Goal: Task Accomplishment & Management: Manage account settings

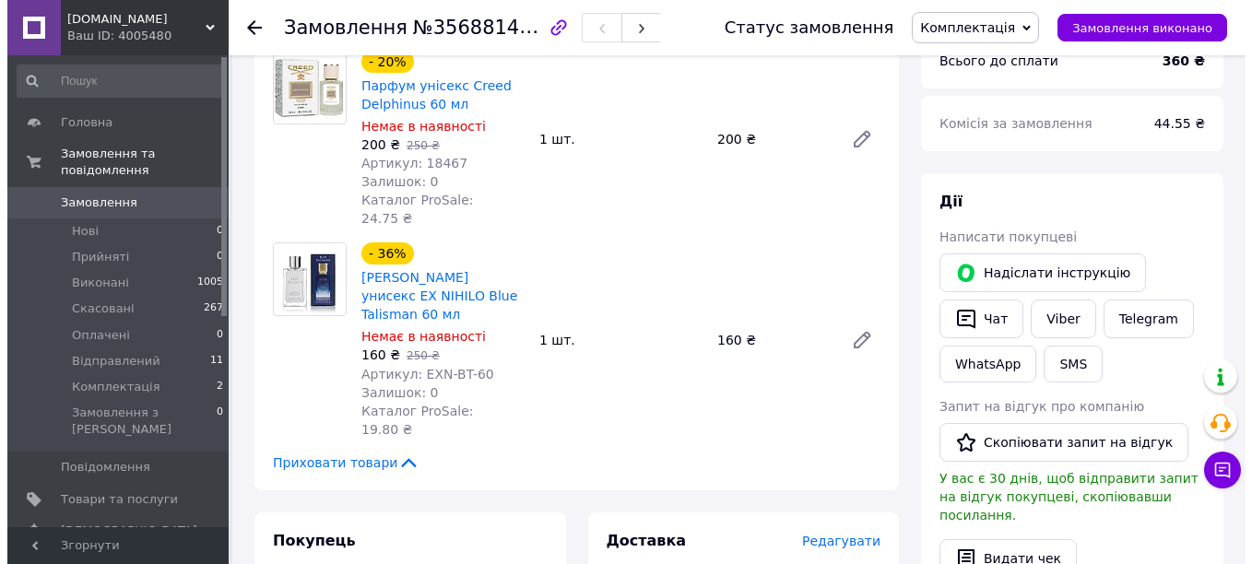
scroll to position [984, 0]
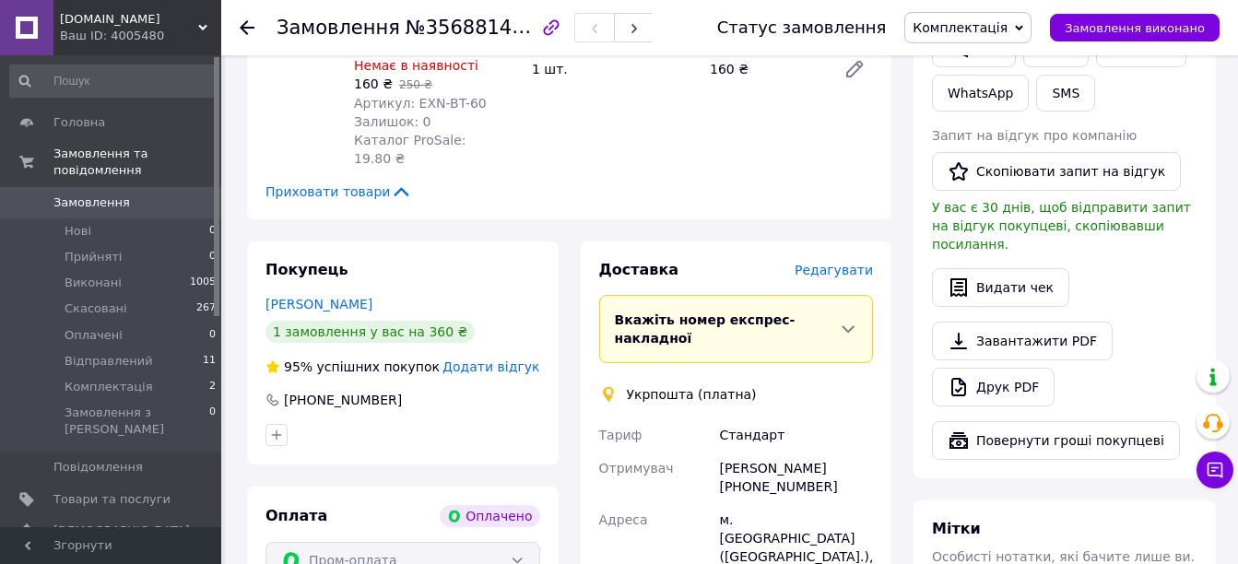
click at [846, 263] on span "Редагувати" at bounding box center [834, 270] width 78 height 15
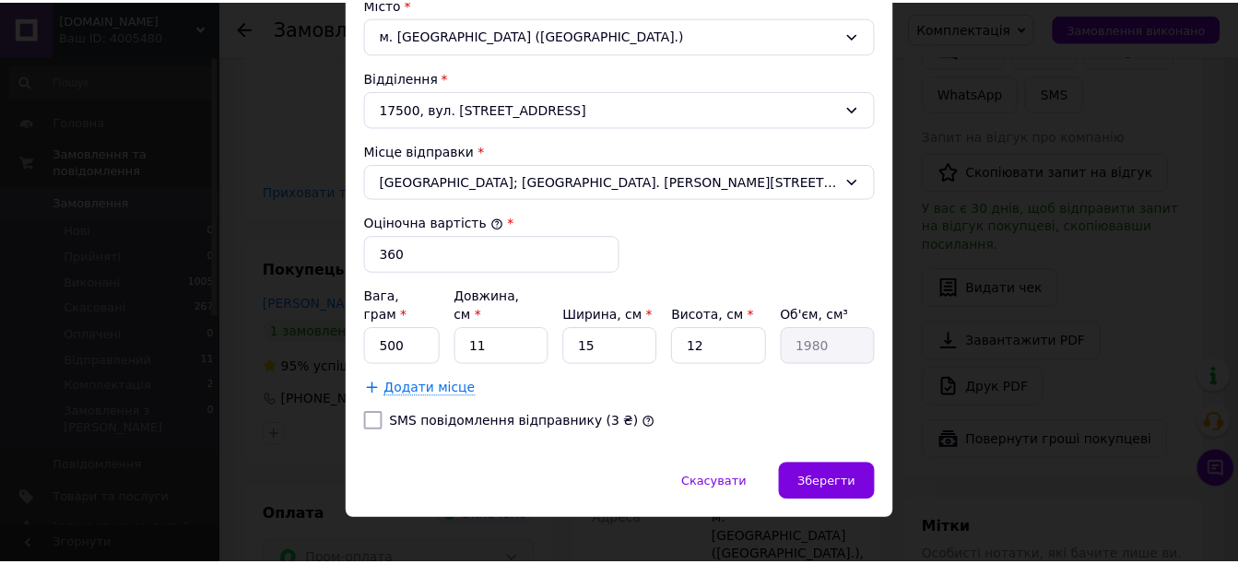
scroll to position [589, 0]
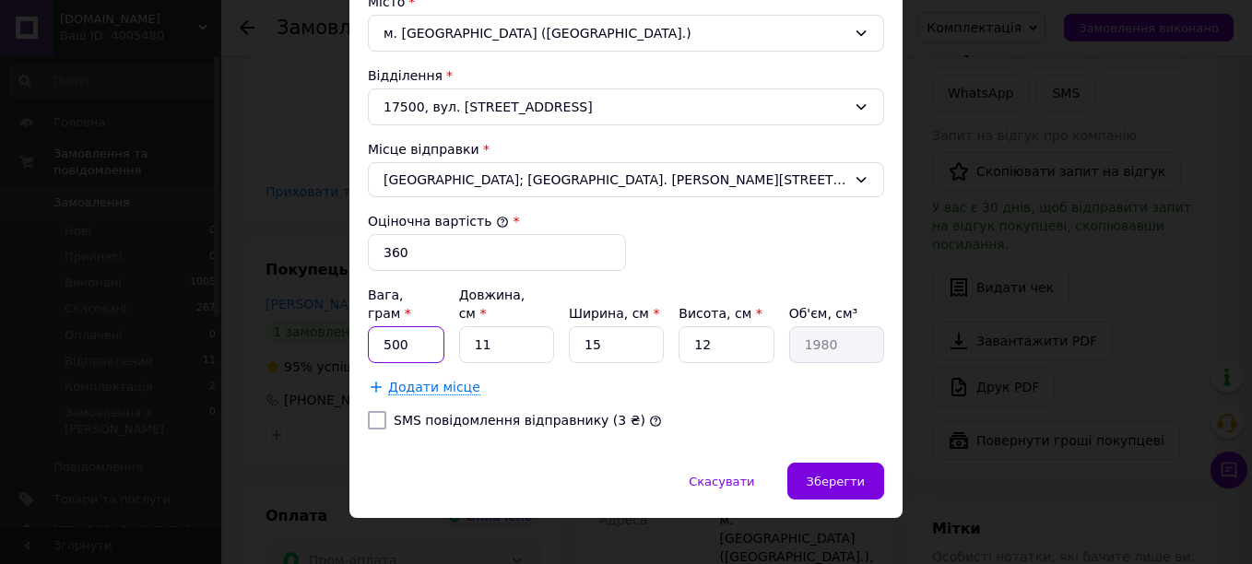
click at [412, 337] on input "500" at bounding box center [406, 344] width 77 height 37
type input "475"
click at [519, 326] on input "11" at bounding box center [506, 344] width 95 height 37
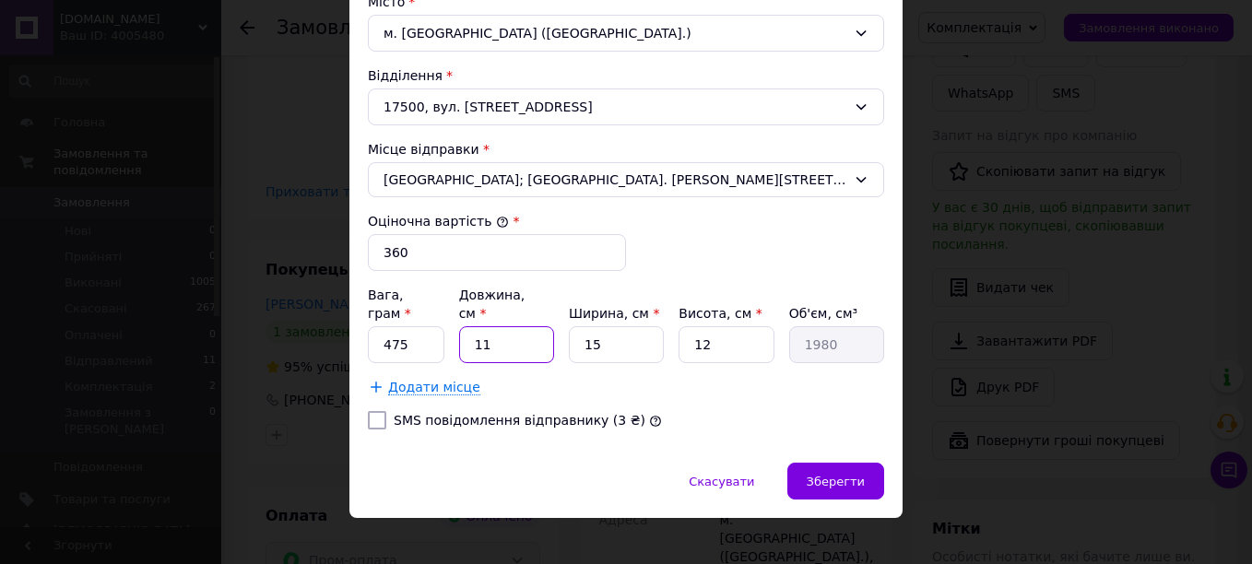
type input "1"
type input "180"
type input "14"
type input "2520"
type input "14"
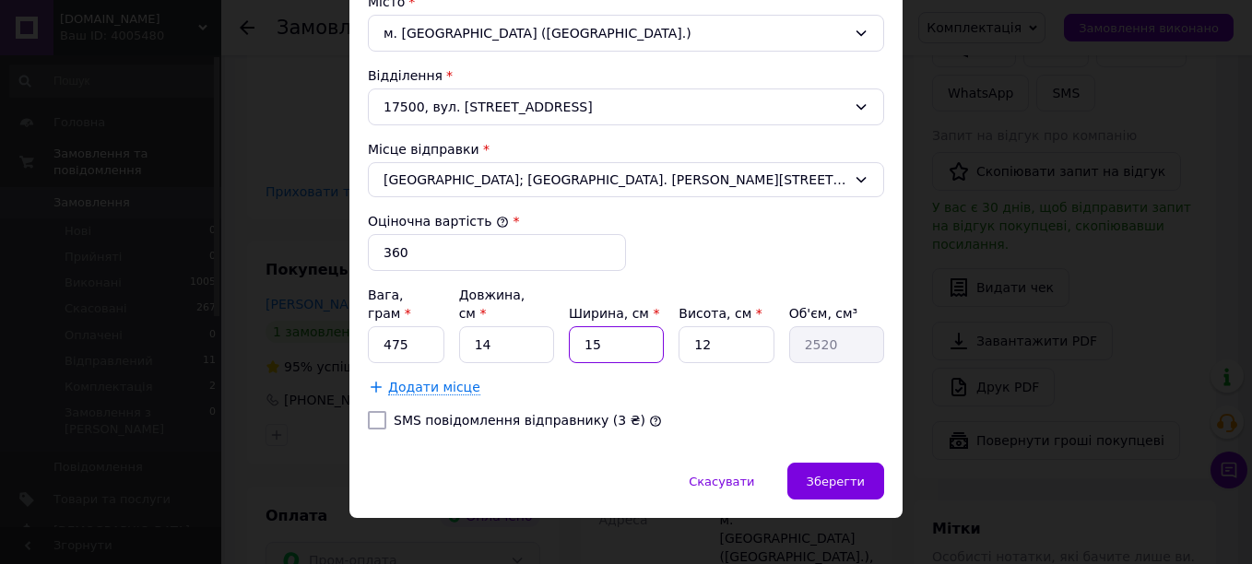
click at [624, 326] on input "15" at bounding box center [616, 344] width 95 height 37
type input "1"
type input "168"
click at [624, 326] on input "1" at bounding box center [616, 344] width 95 height 37
type input "13"
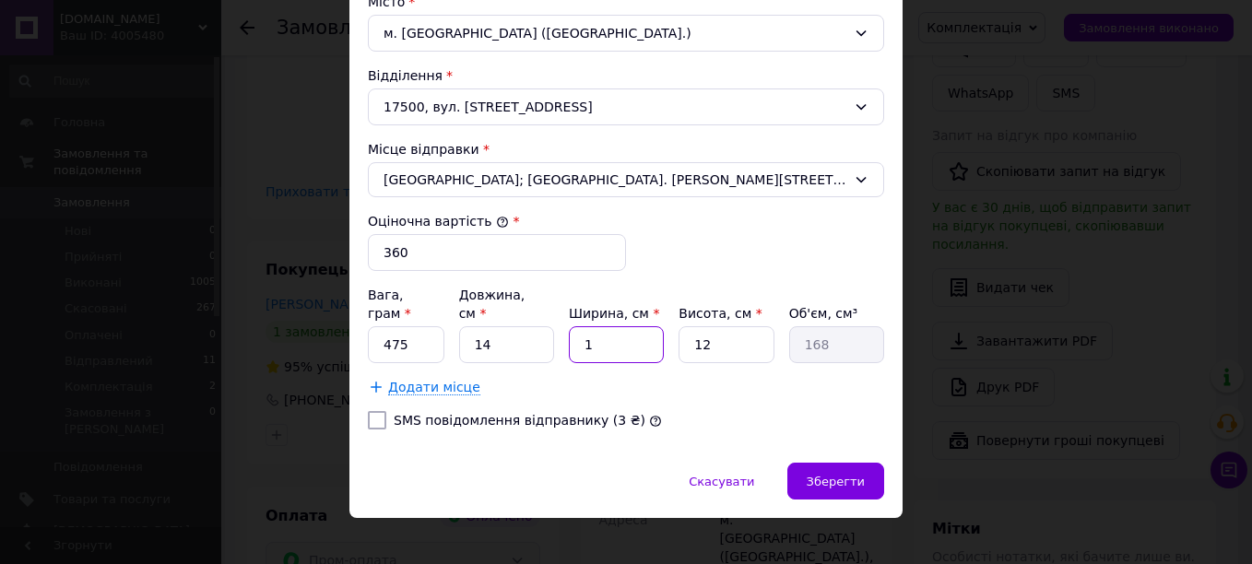
type input "2184"
type input "13"
click at [741, 331] on input "12" at bounding box center [725, 344] width 95 height 37
type input "9"
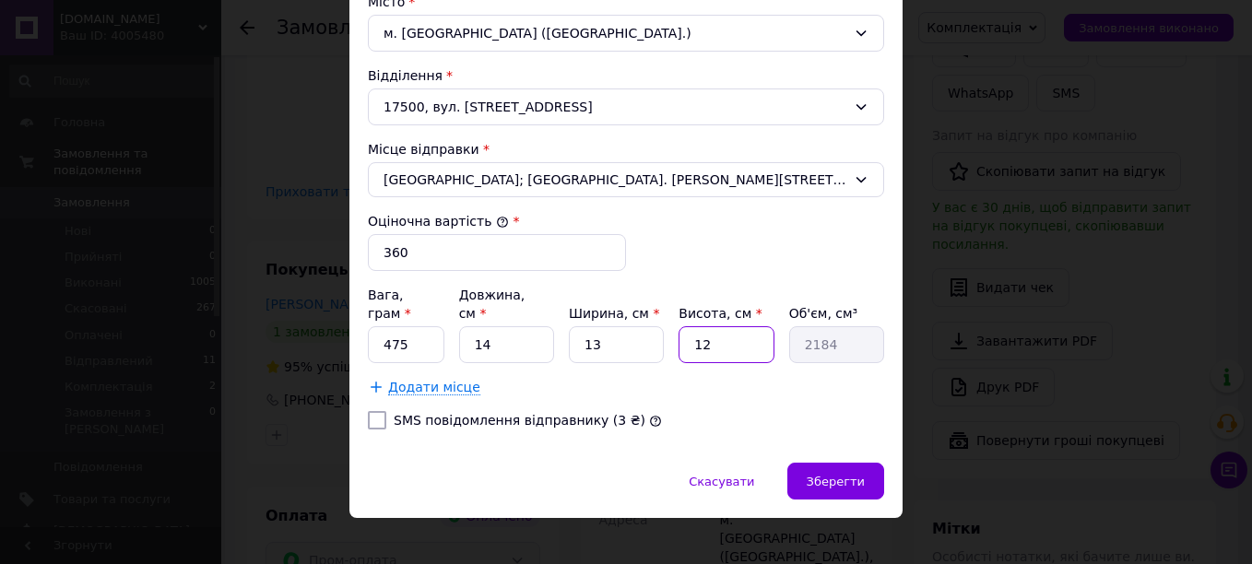
type input "1638"
type input "9"
click at [854, 475] on span "Зберегти" at bounding box center [836, 482] width 58 height 14
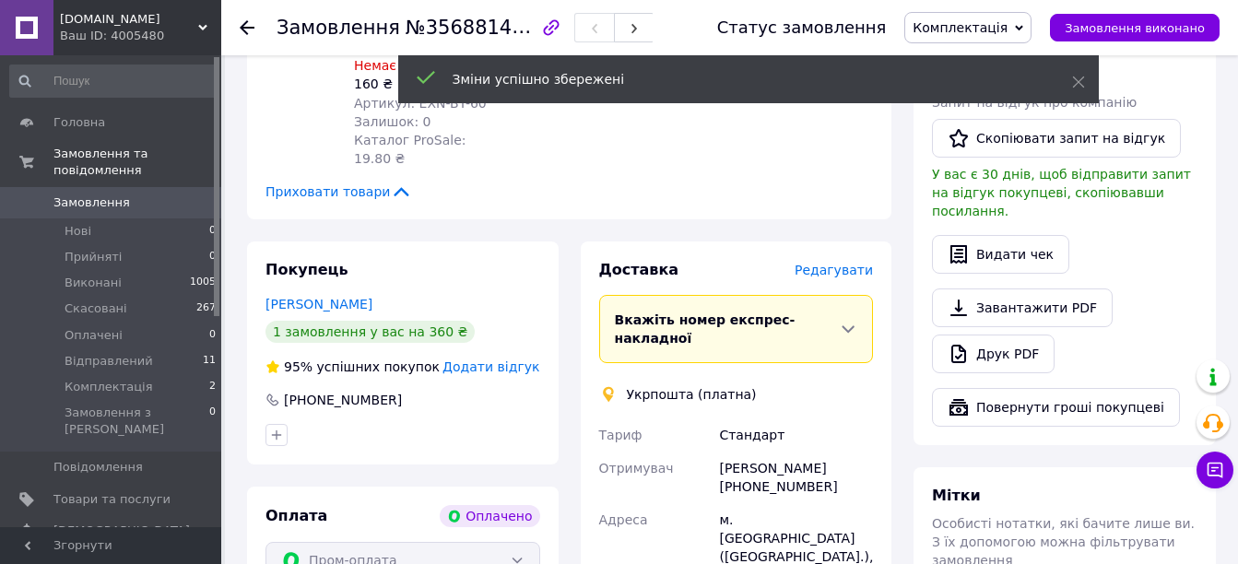
scroll to position [1229, 0]
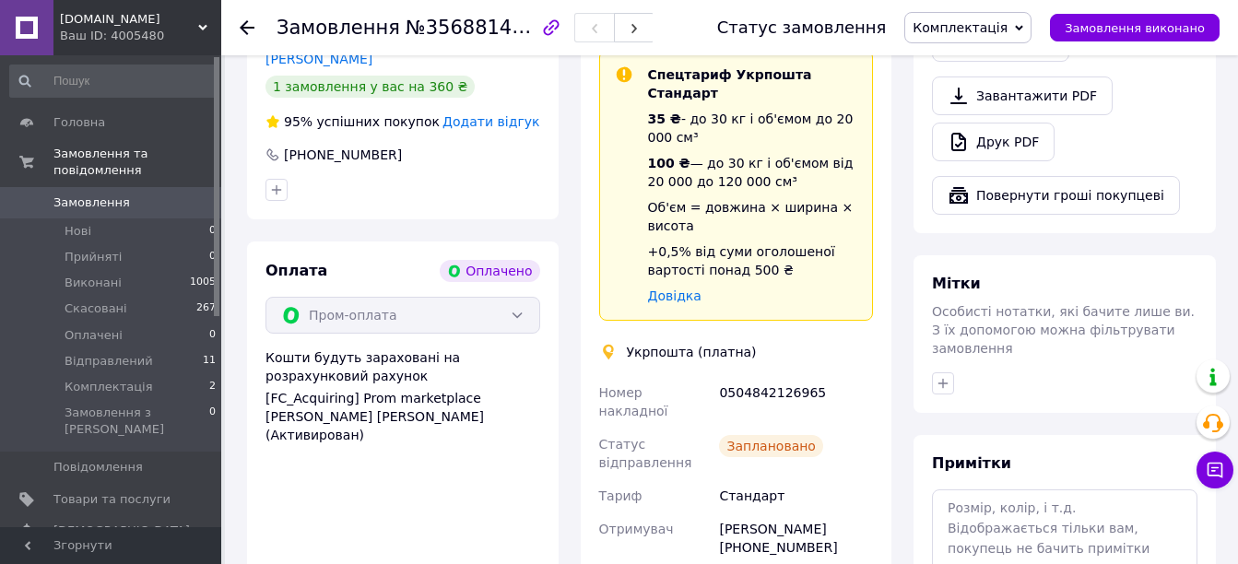
scroll to position [1721, 0]
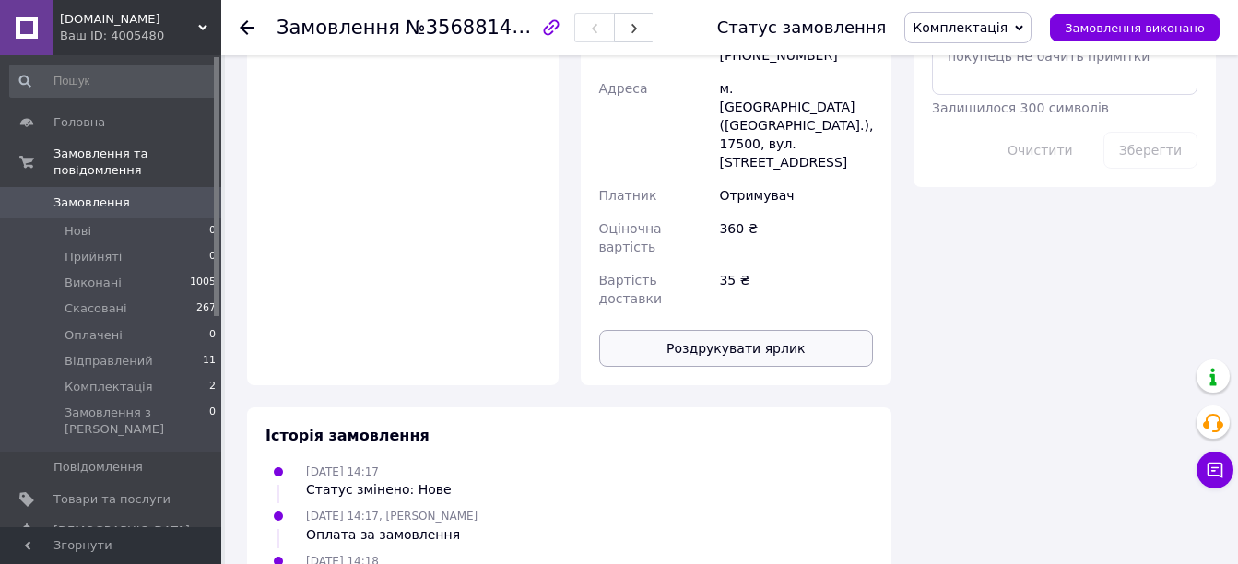
click at [680, 330] on button "Роздрукувати ярлик" at bounding box center [736, 348] width 275 height 37
click at [136, 223] on li "Нові 0" at bounding box center [113, 231] width 227 height 26
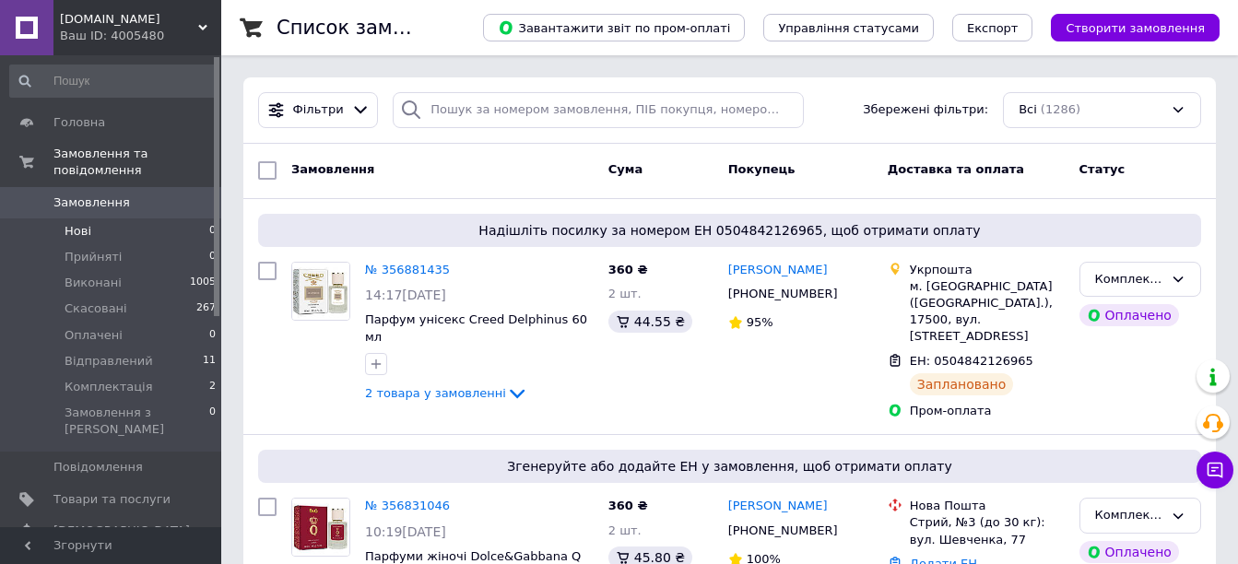
click at [114, 218] on li "Нові 0" at bounding box center [113, 231] width 227 height 26
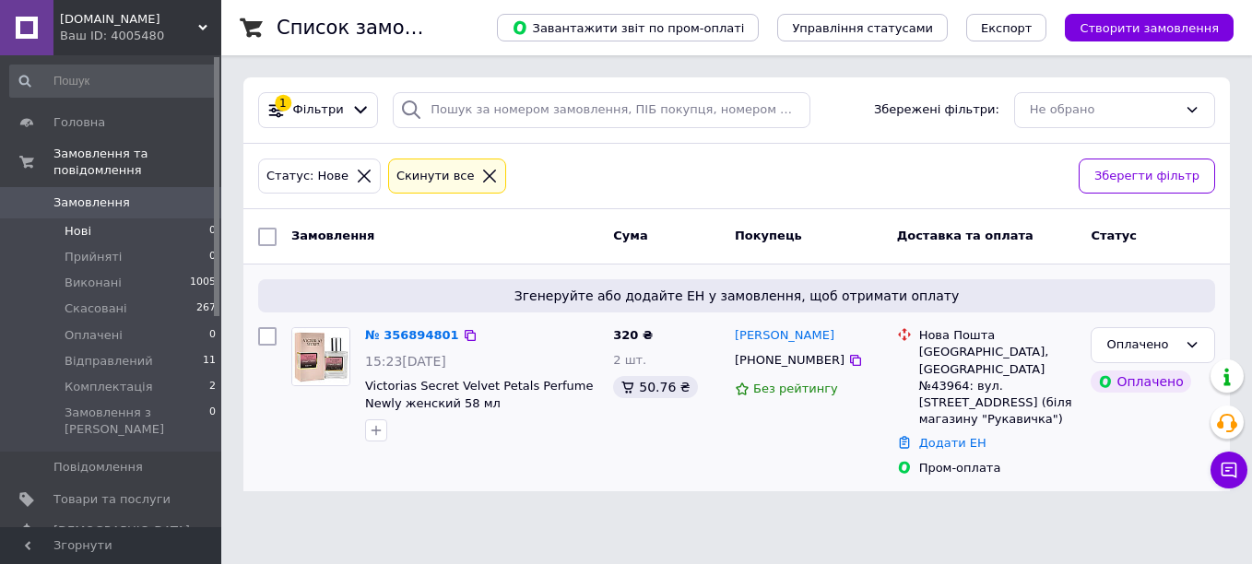
click at [264, 334] on input "checkbox" at bounding box center [267, 336] width 18 height 18
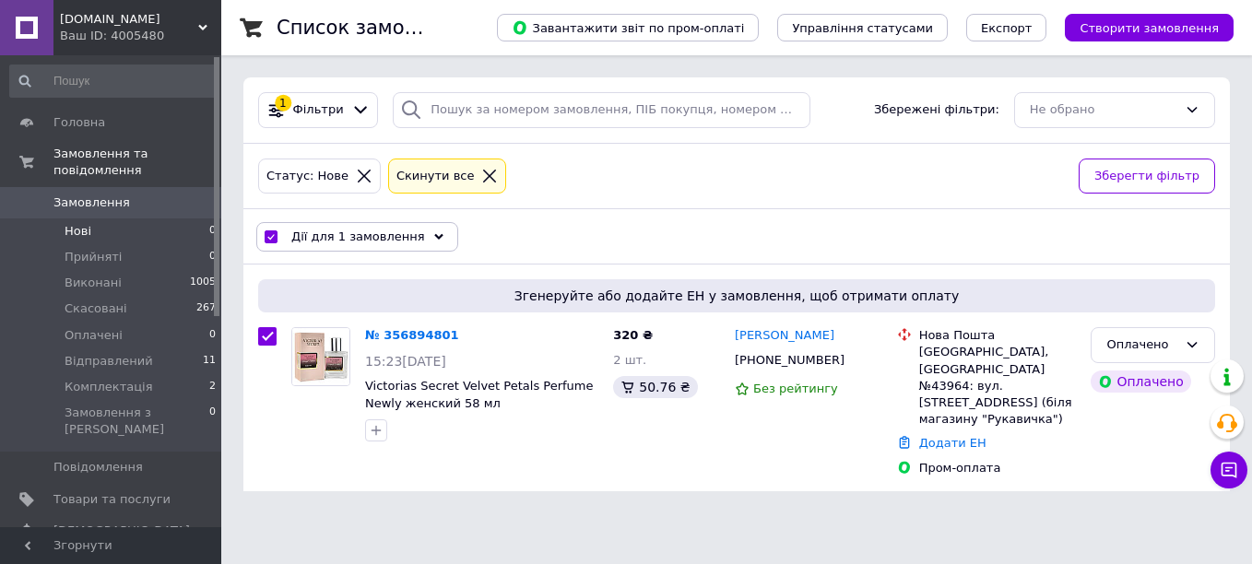
click at [359, 237] on span "Дії для 1 замовлення" at bounding box center [358, 237] width 134 height 17
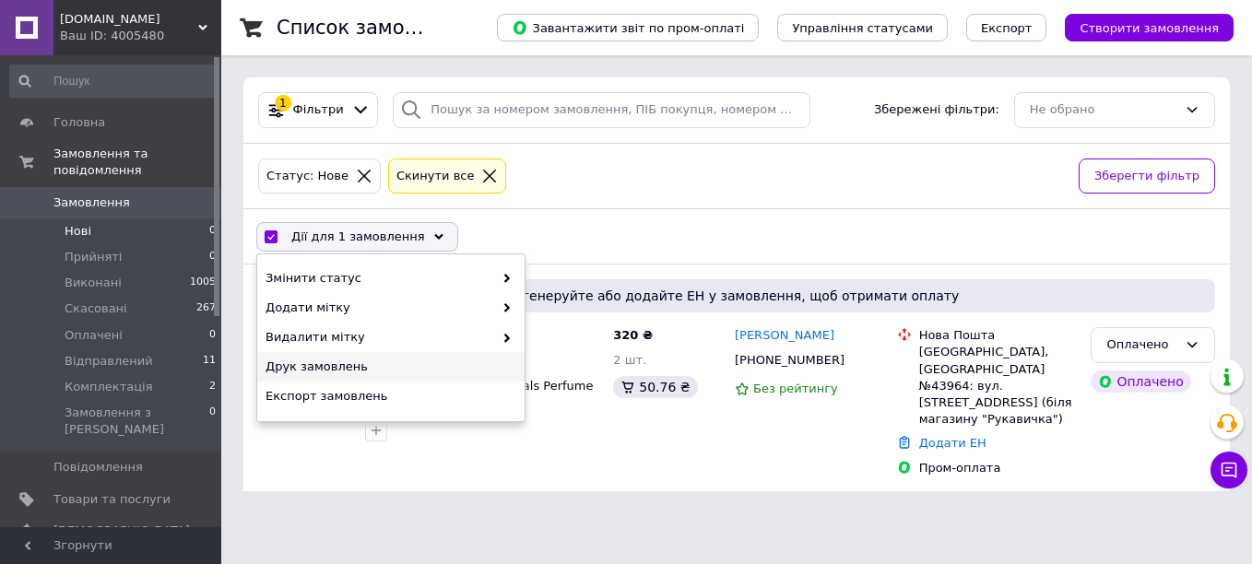
click at [349, 367] on span "Друк замовлень" at bounding box center [388, 367] width 246 height 17
click at [1136, 342] on div "Оплачено" at bounding box center [1141, 345] width 71 height 19
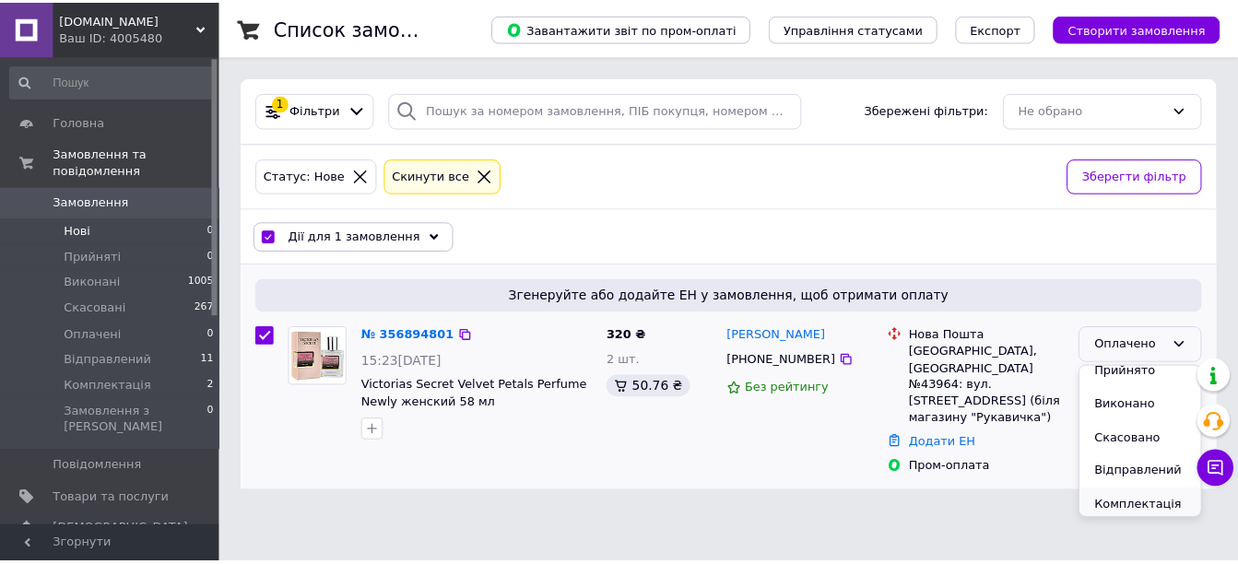
scroll to position [16, 0]
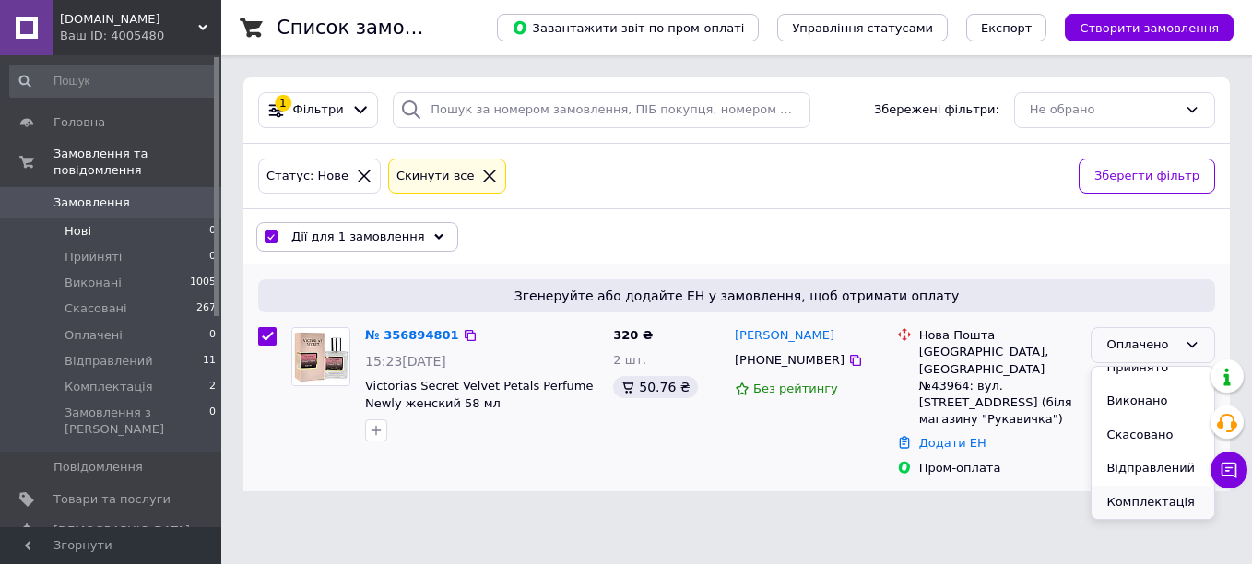
click at [1134, 498] on li "Комплектація" at bounding box center [1152, 503] width 123 height 34
checkbox input "false"
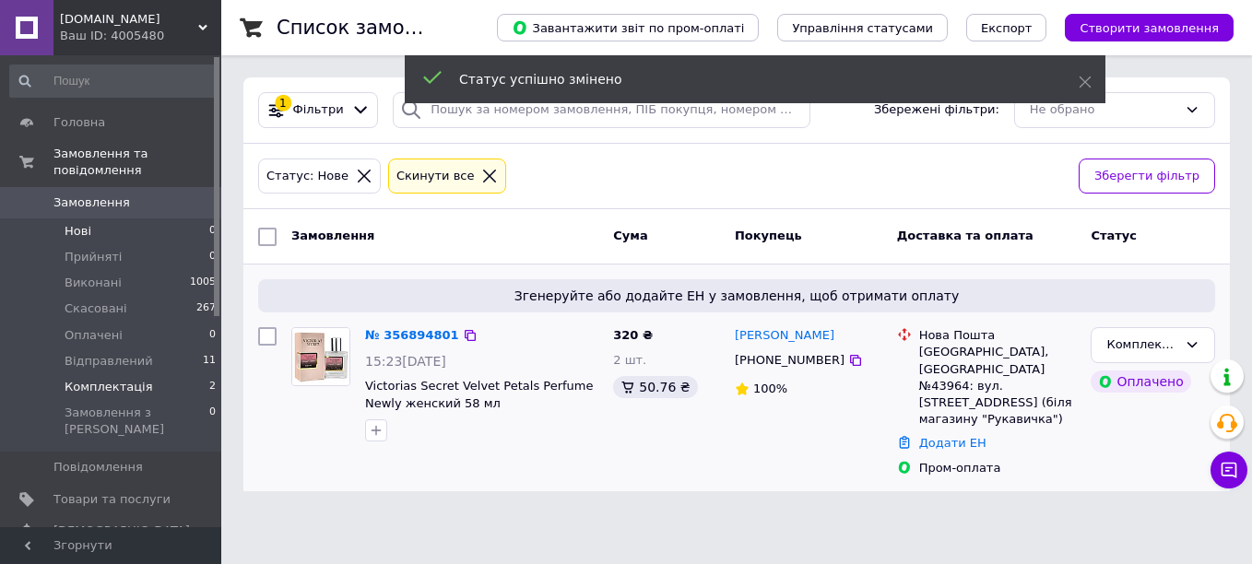
click at [115, 379] on span "Комплектація" at bounding box center [109, 387] width 88 height 17
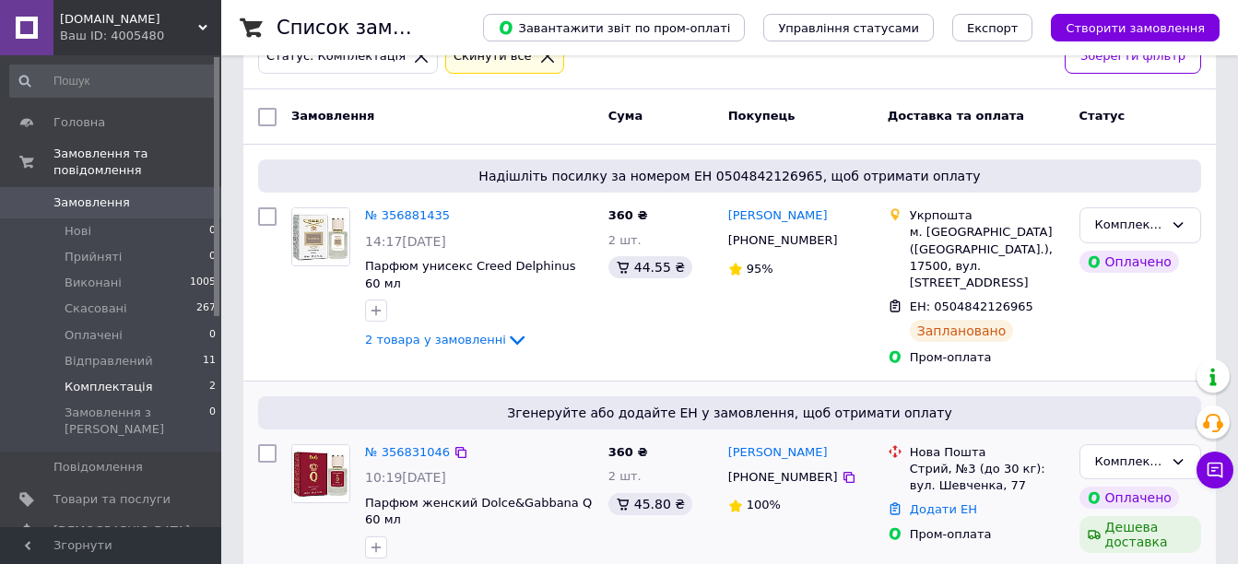
scroll to position [163, 0]
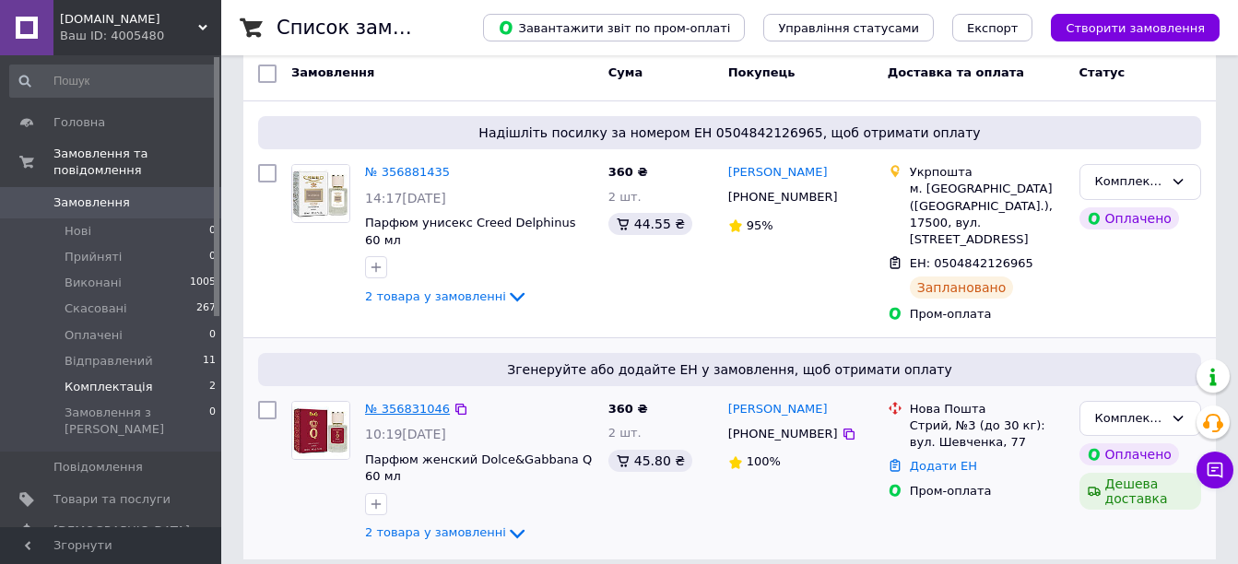
click at [412, 402] on link "№ 356831046" at bounding box center [407, 409] width 85 height 14
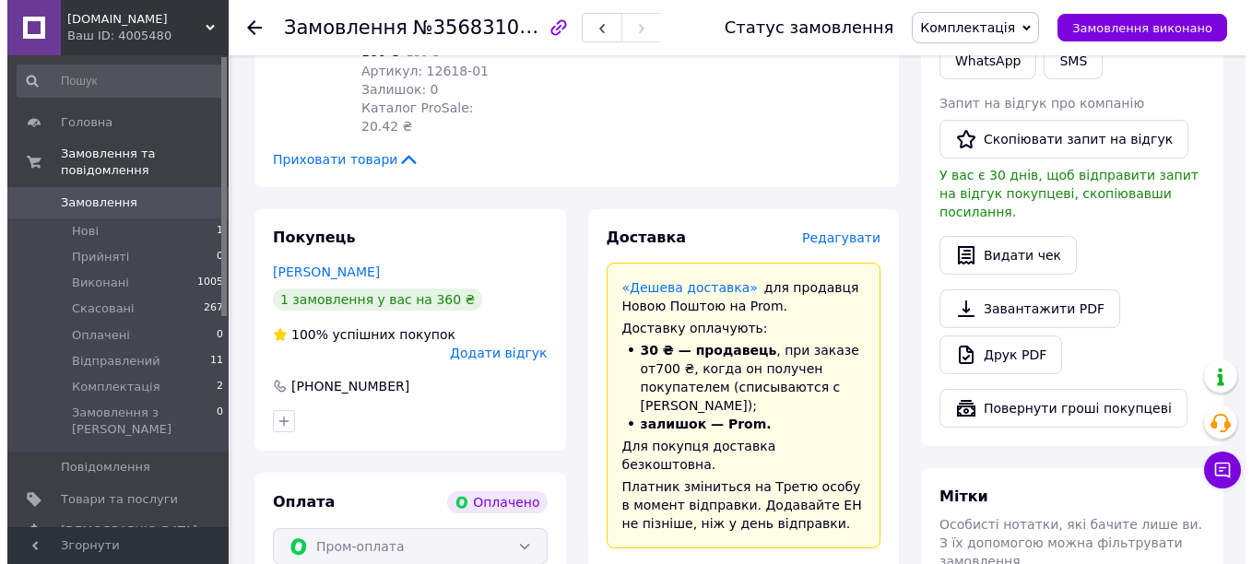
scroll to position [831, 0]
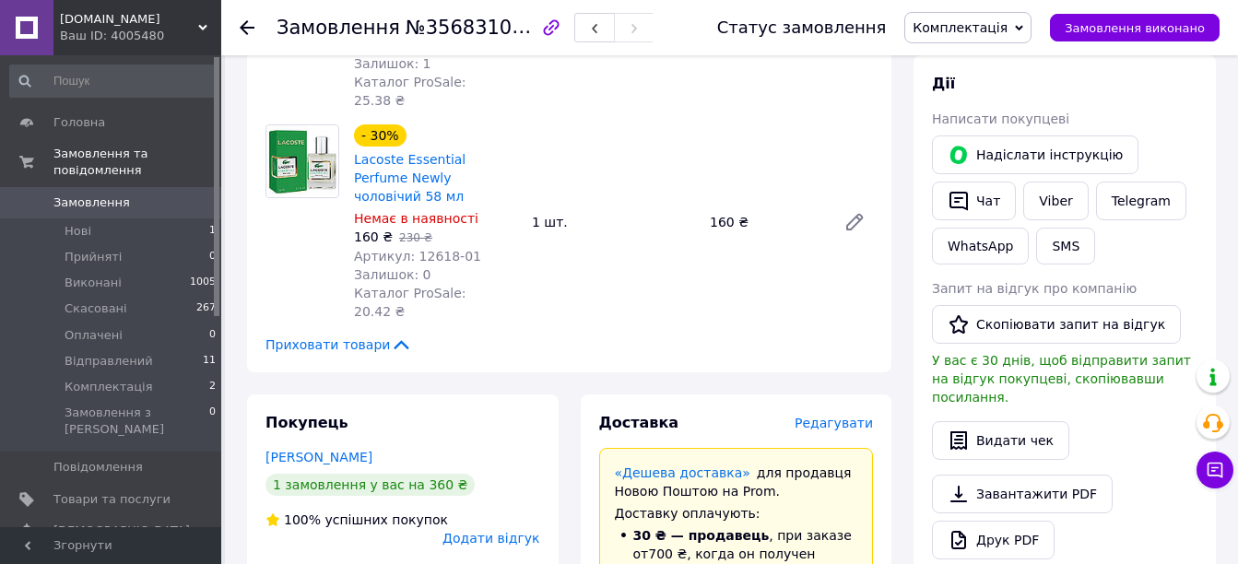
click at [838, 416] on span "Редагувати" at bounding box center [834, 423] width 78 height 15
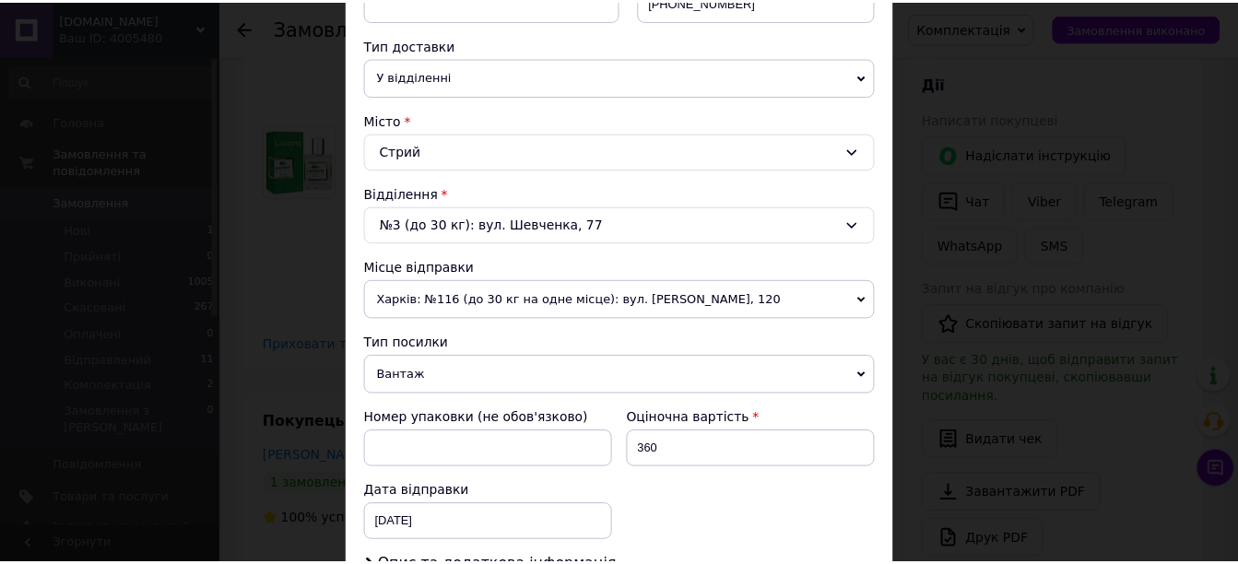
scroll to position [660, 0]
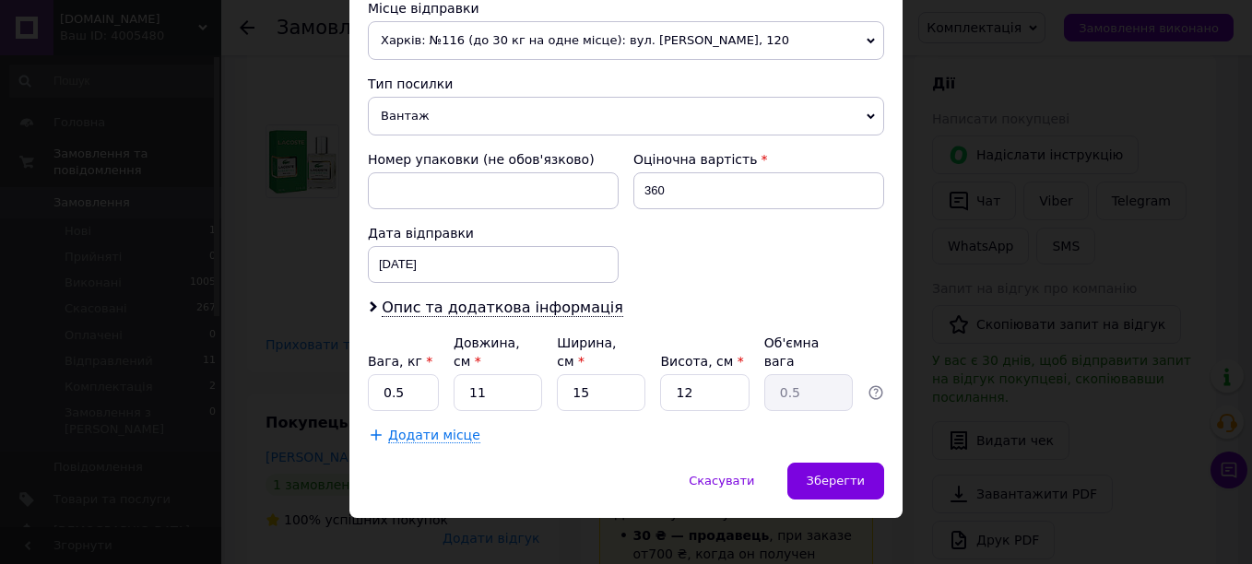
click at [428, 45] on span "Харків: №116 (до 30 кг на одне місце): вул. [PERSON_NAME], 120" at bounding box center [626, 40] width 516 height 39
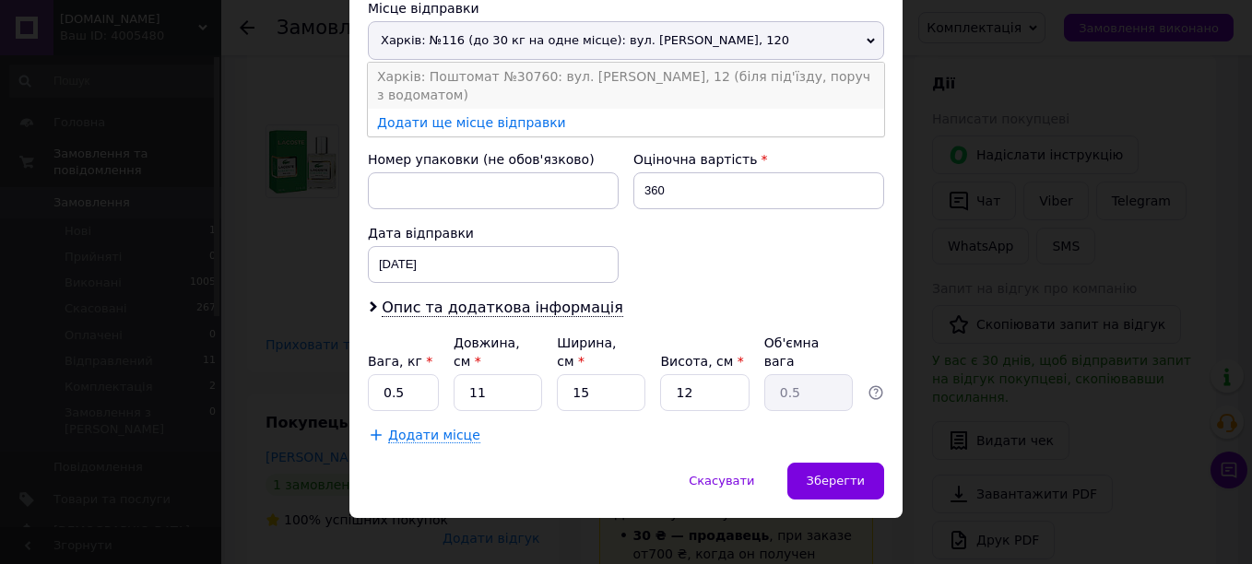
click at [438, 78] on li "Харків: Поштомат №30760: вул. [PERSON_NAME], 12 (біля під'їзду, поруч з водомат…" at bounding box center [626, 86] width 516 height 46
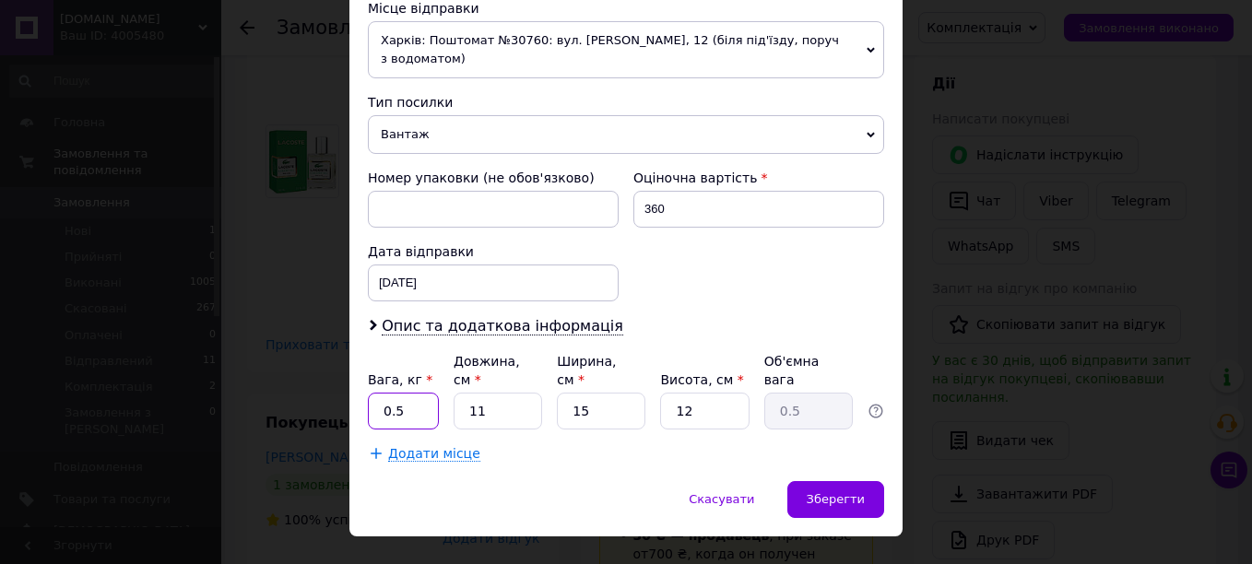
click at [430, 393] on input "0.5" at bounding box center [403, 411] width 71 height 37
type input "0.471"
click at [509, 393] on input "11" at bounding box center [498, 411] width 88 height 37
type input "1"
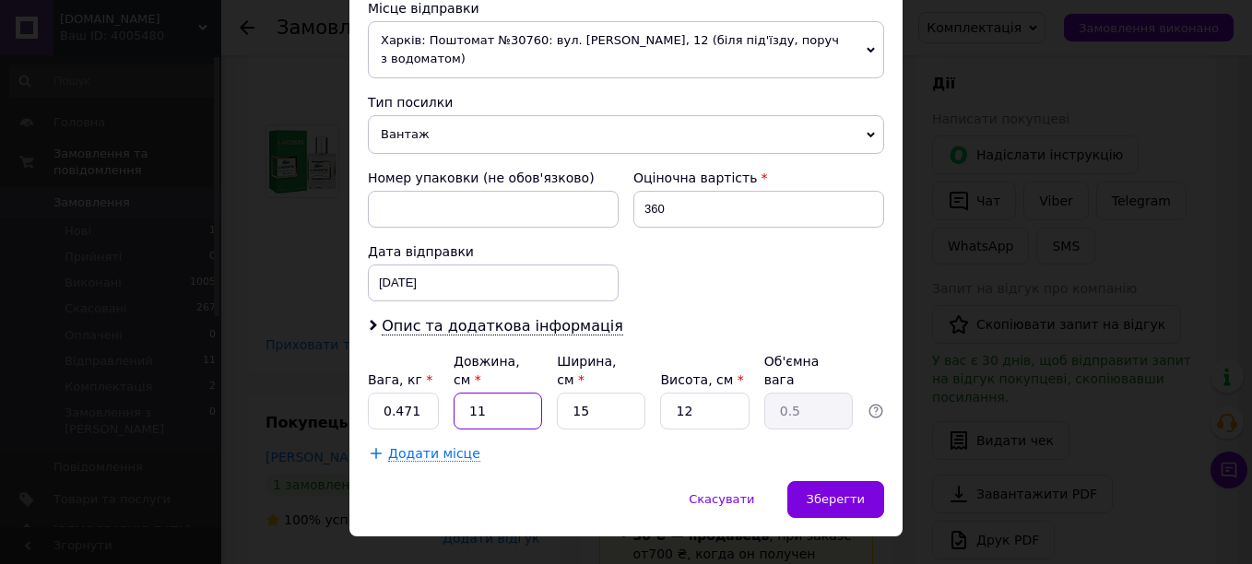
type input "0.1"
type input "14"
type input "0.63"
type input "14"
click at [599, 393] on input "15" at bounding box center [601, 411] width 88 height 37
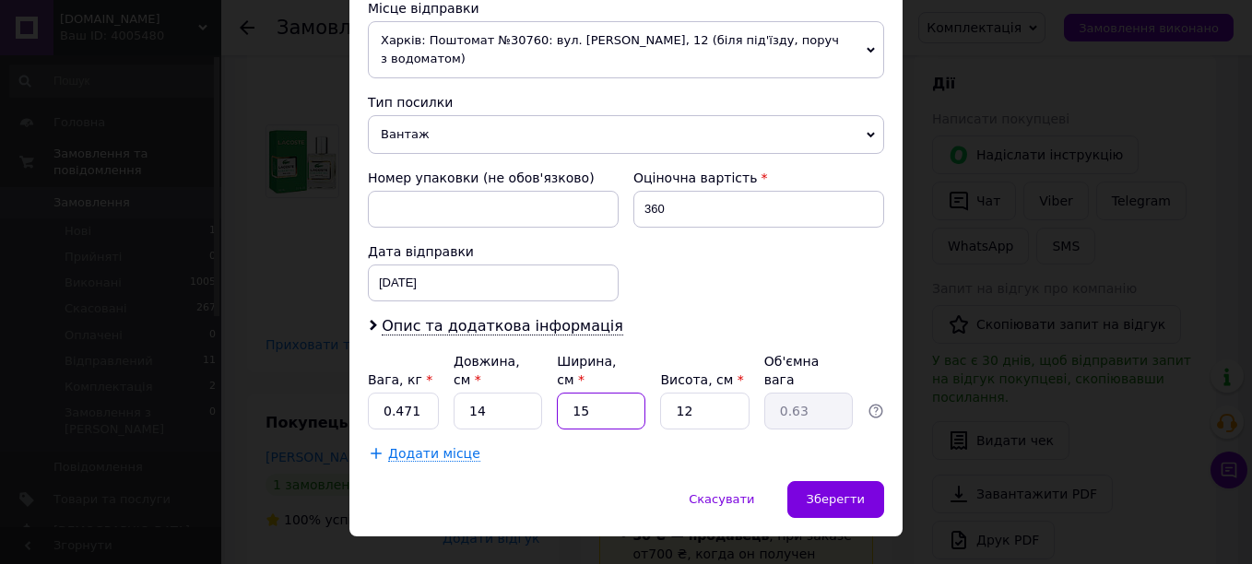
type input "1"
type input "0.1"
click at [599, 393] on input "1" at bounding box center [601, 411] width 88 height 37
type input "13"
type input "0.55"
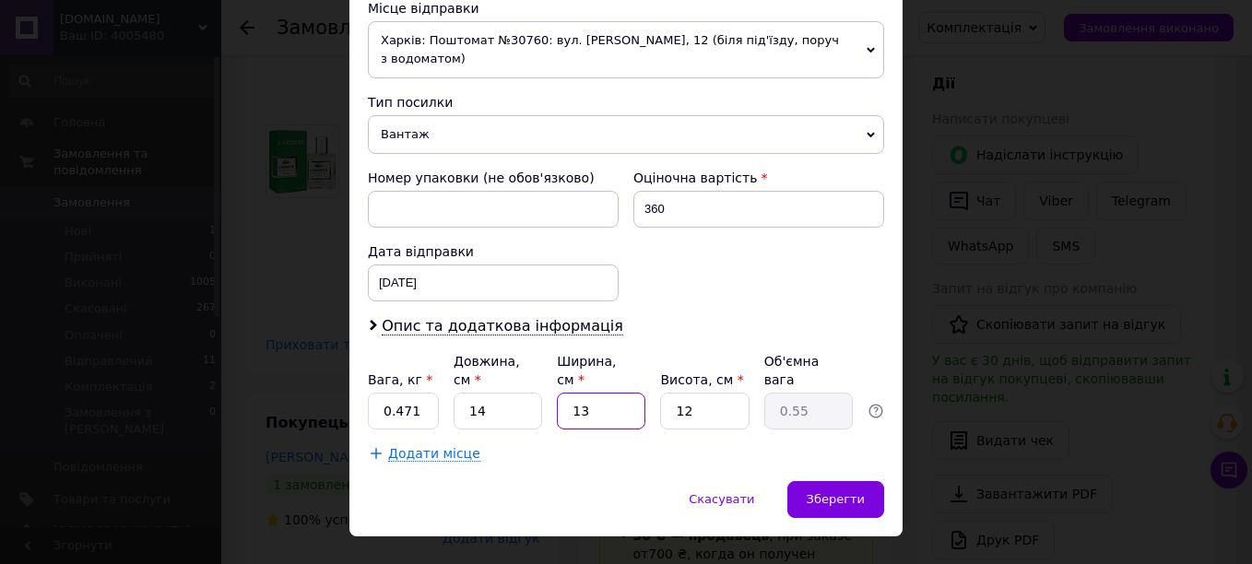
type input "13"
click at [718, 393] on input "12" at bounding box center [704, 411] width 88 height 37
type input "8"
type input "0.36"
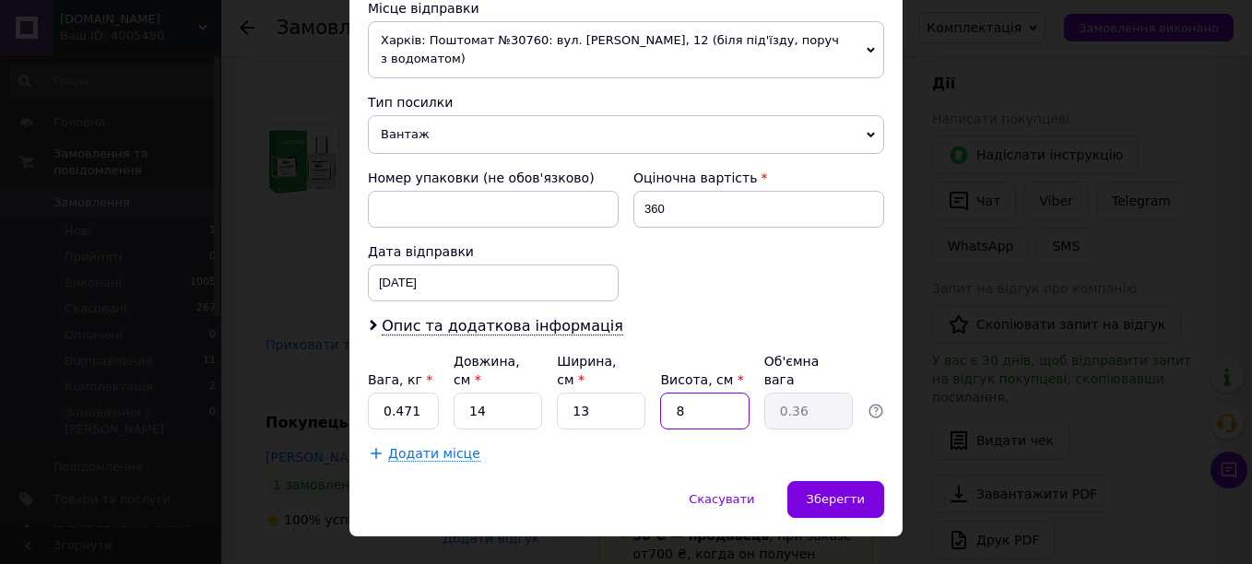
type input "8"
click at [814, 316] on div "Опис та додаткова інформація" at bounding box center [626, 326] width 516 height 21
click at [863, 481] on div "Зберегти" at bounding box center [835, 499] width 97 height 37
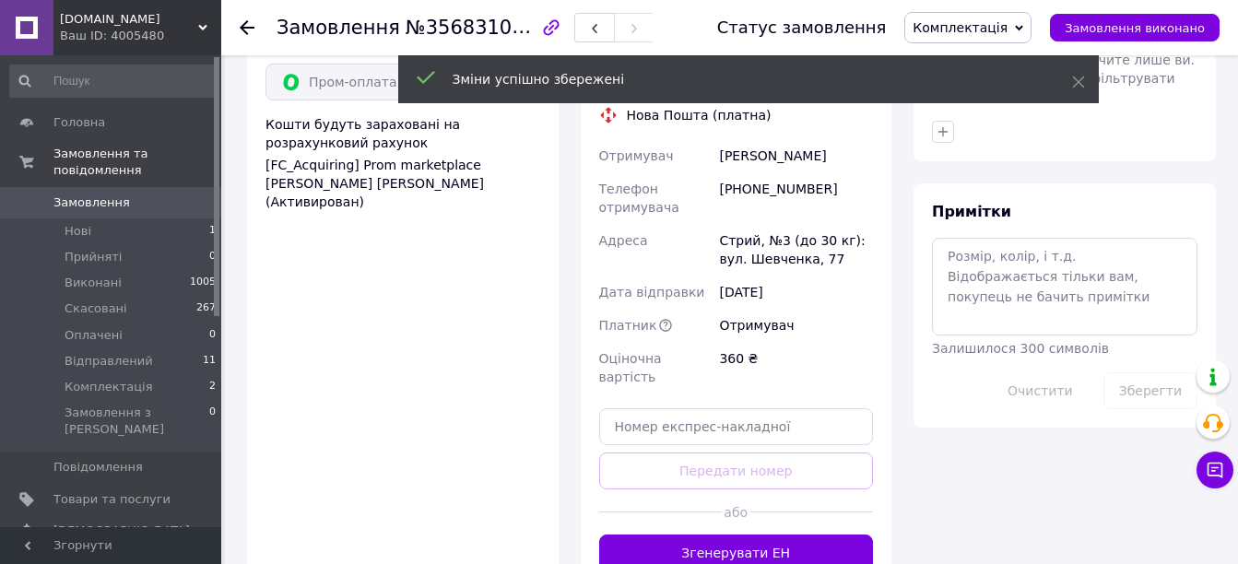
scroll to position [1568, 0]
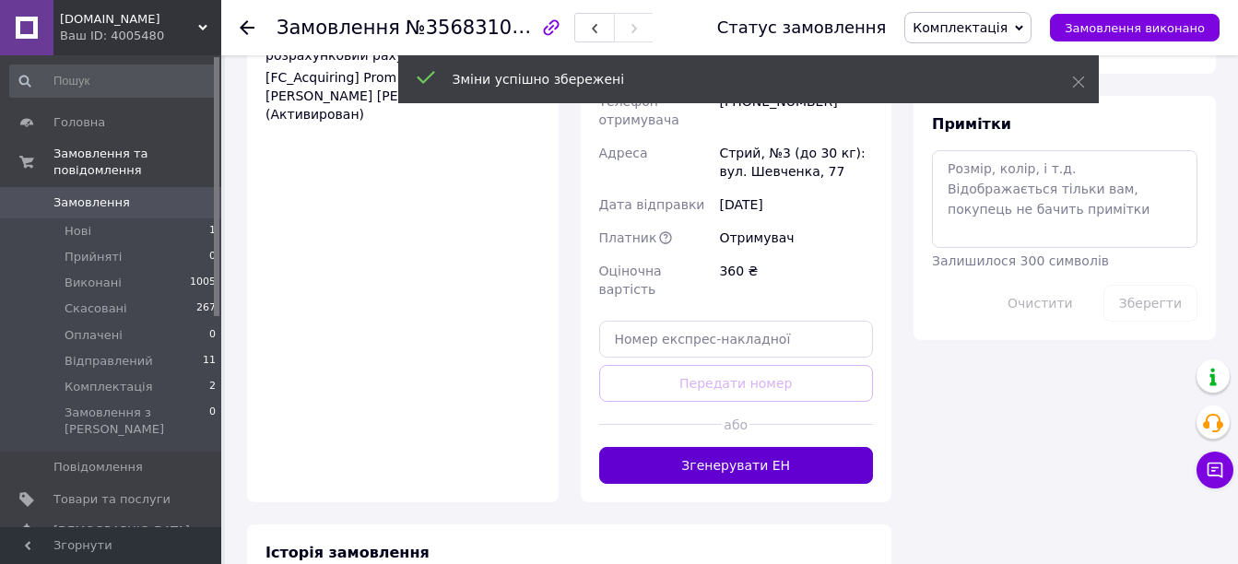
click at [727, 447] on button "Згенерувати ЕН" at bounding box center [736, 465] width 275 height 37
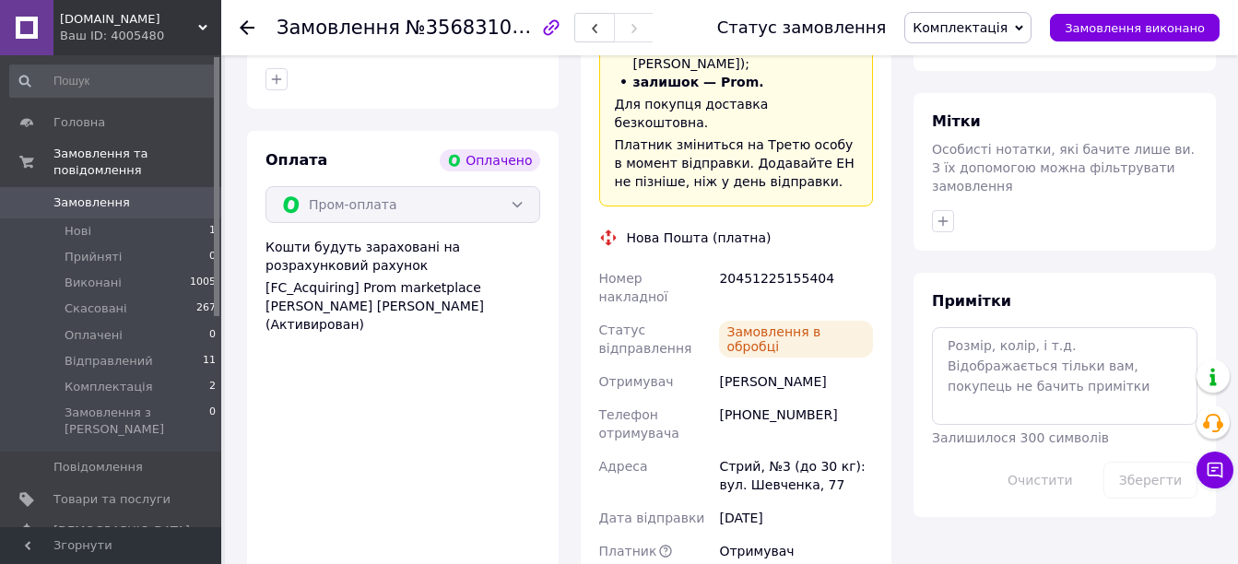
scroll to position [1322, 0]
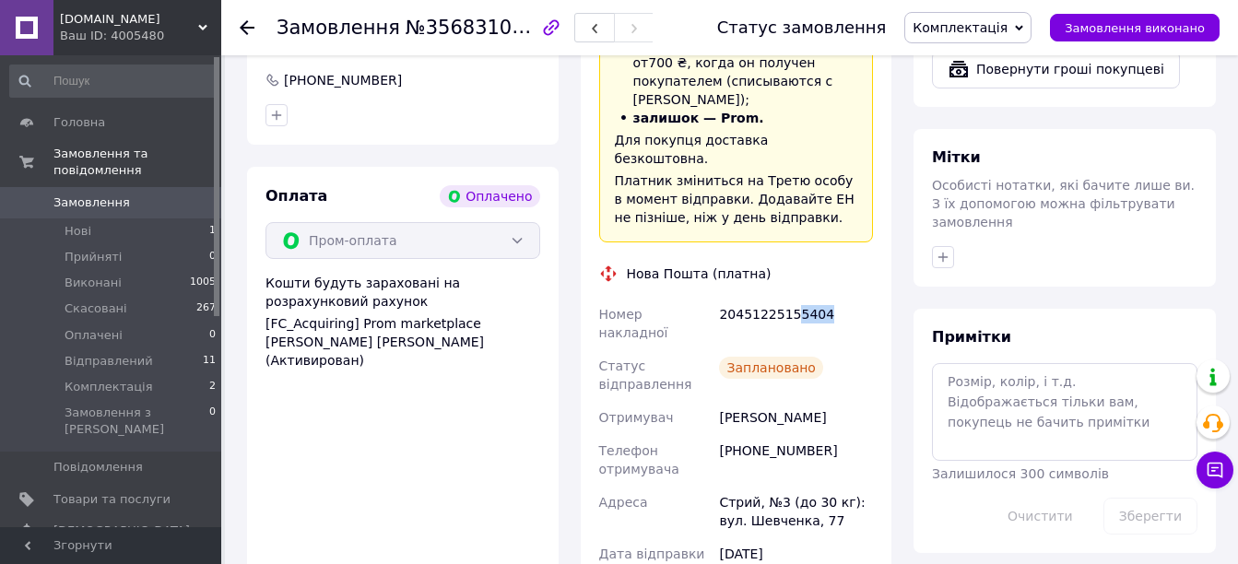
drag, startPoint x: 786, startPoint y: 206, endPoint x: 815, endPoint y: 210, distance: 28.9
click at [815, 298] on div "20451225155404" at bounding box center [795, 324] width 161 height 52
click at [122, 379] on span "Комплектація" at bounding box center [109, 387] width 88 height 17
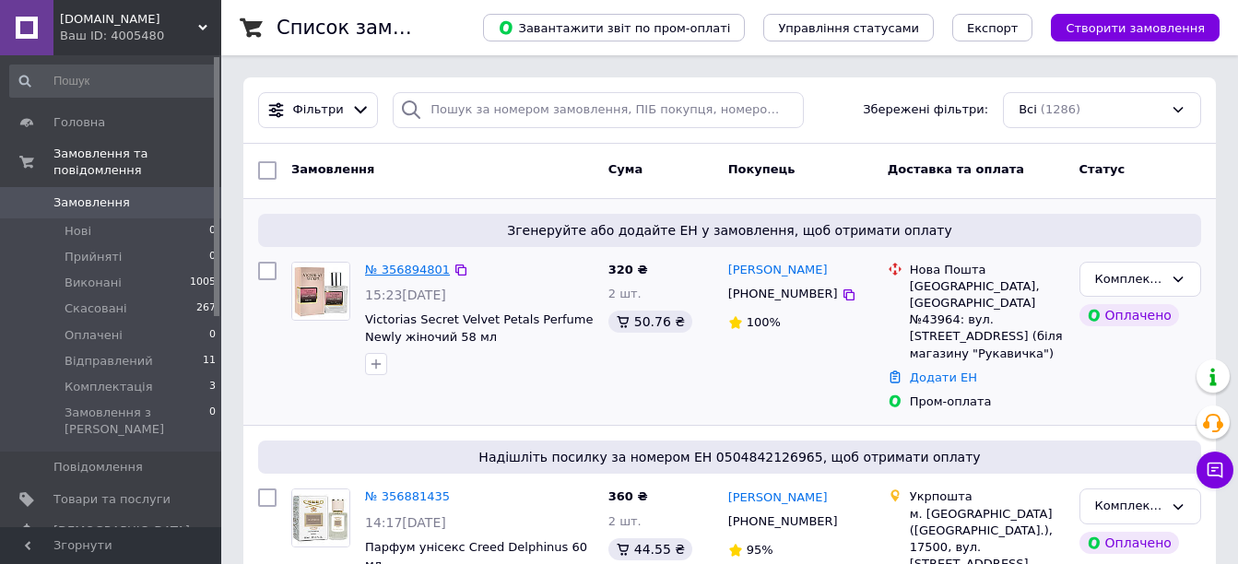
click at [399, 267] on link "№ 356894801" at bounding box center [407, 270] width 85 height 14
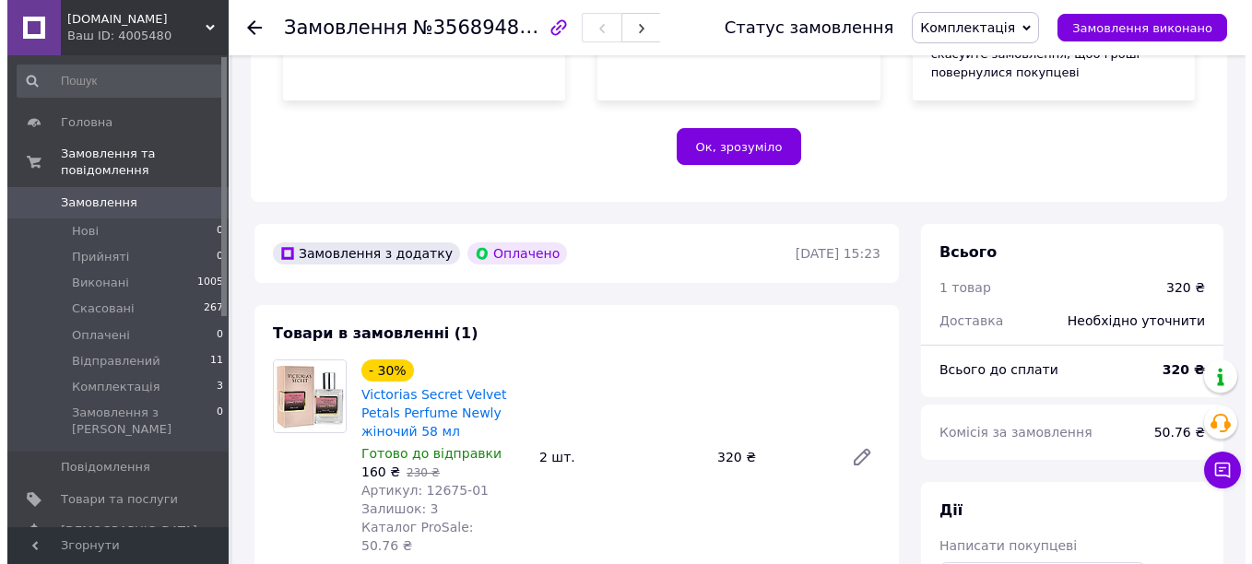
scroll to position [649, 0]
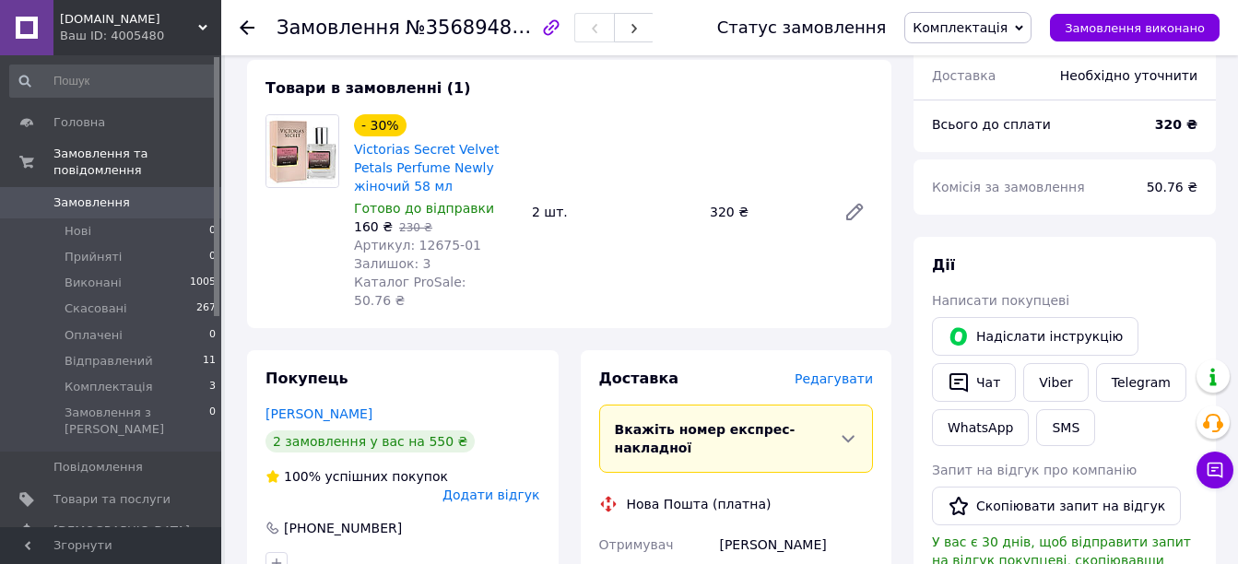
click at [845, 372] on span "Редагувати" at bounding box center [834, 379] width 78 height 15
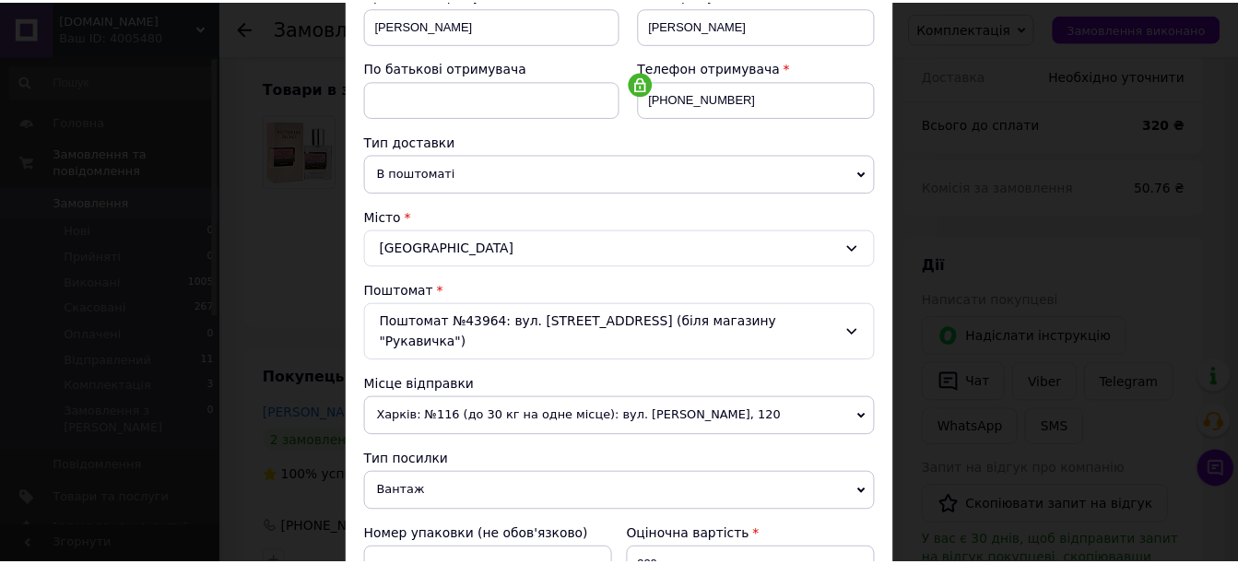
scroll to position [660, 0]
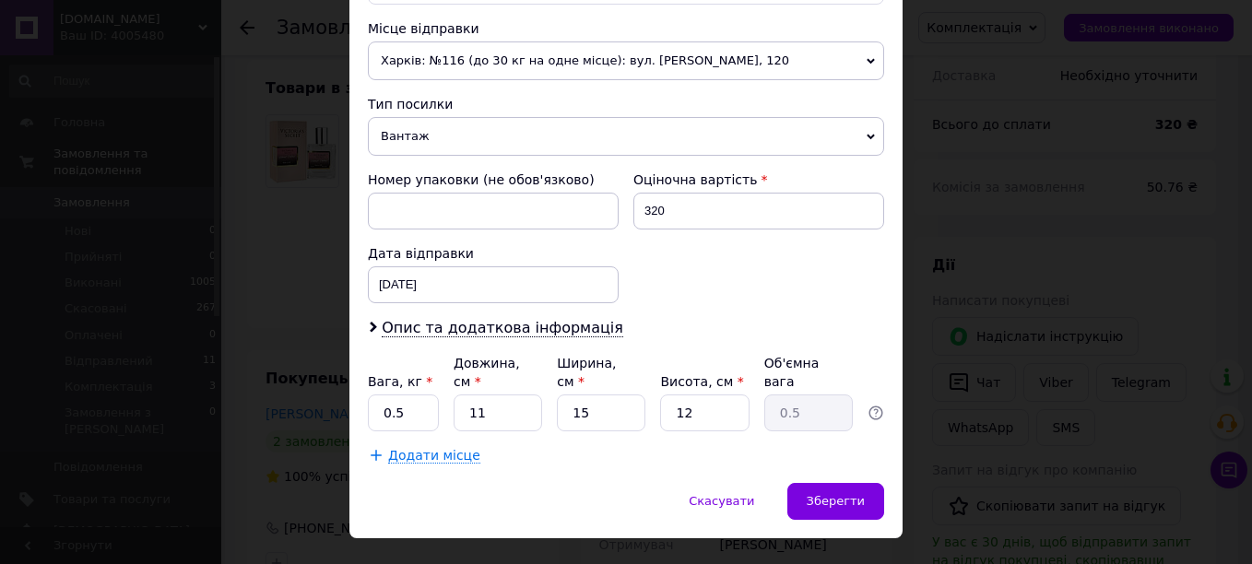
click at [468, 42] on span "Харків: №116 (до 30 кг на одне місце): вул. [PERSON_NAME], 120" at bounding box center [626, 60] width 516 height 39
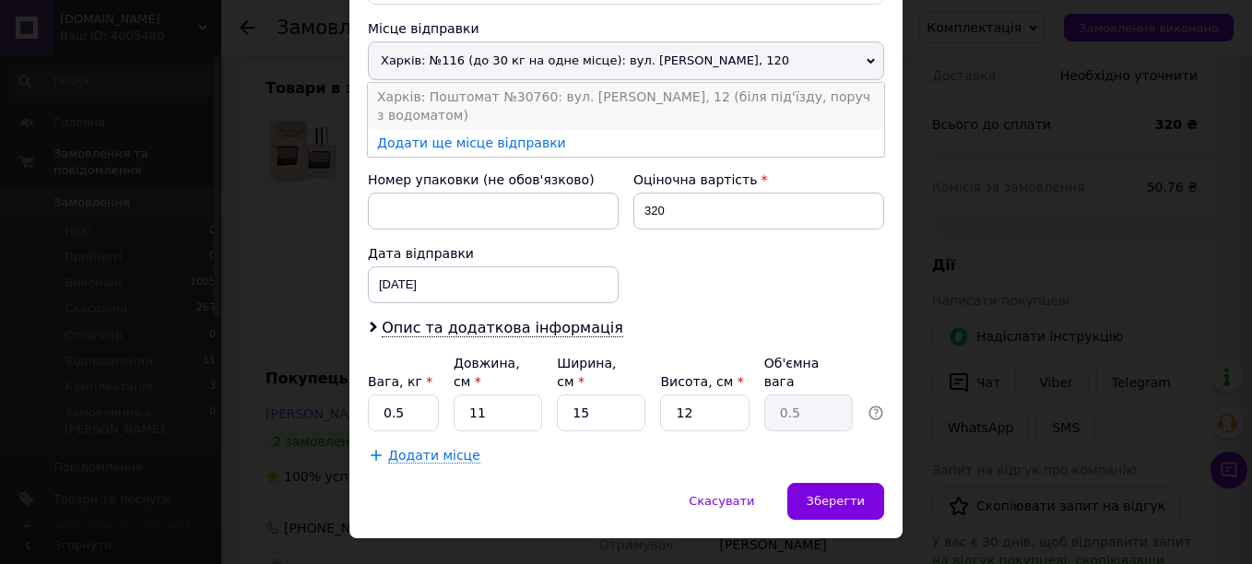
click at [459, 83] on li "Харків: Поштомат №30760: вул. [PERSON_NAME], 12 (біля під'їзду, поруч з водомат…" at bounding box center [626, 106] width 516 height 46
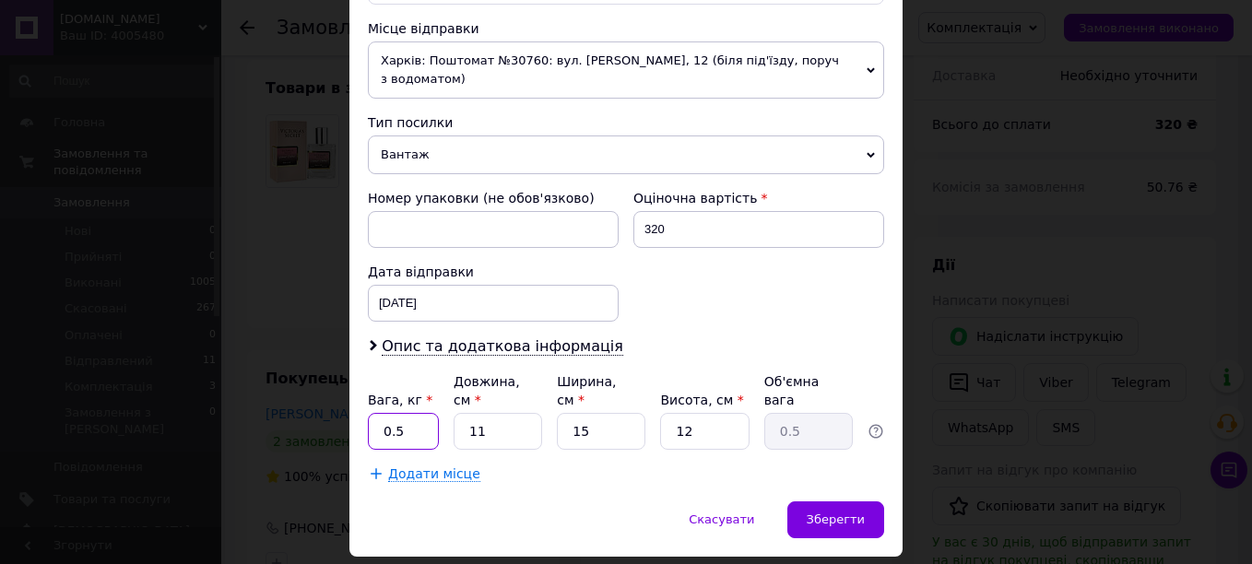
click at [418, 413] on input "0.5" at bounding box center [403, 431] width 71 height 37
type input "0.412"
click at [495, 413] on input "11" at bounding box center [498, 431] width 88 height 37
type input "1"
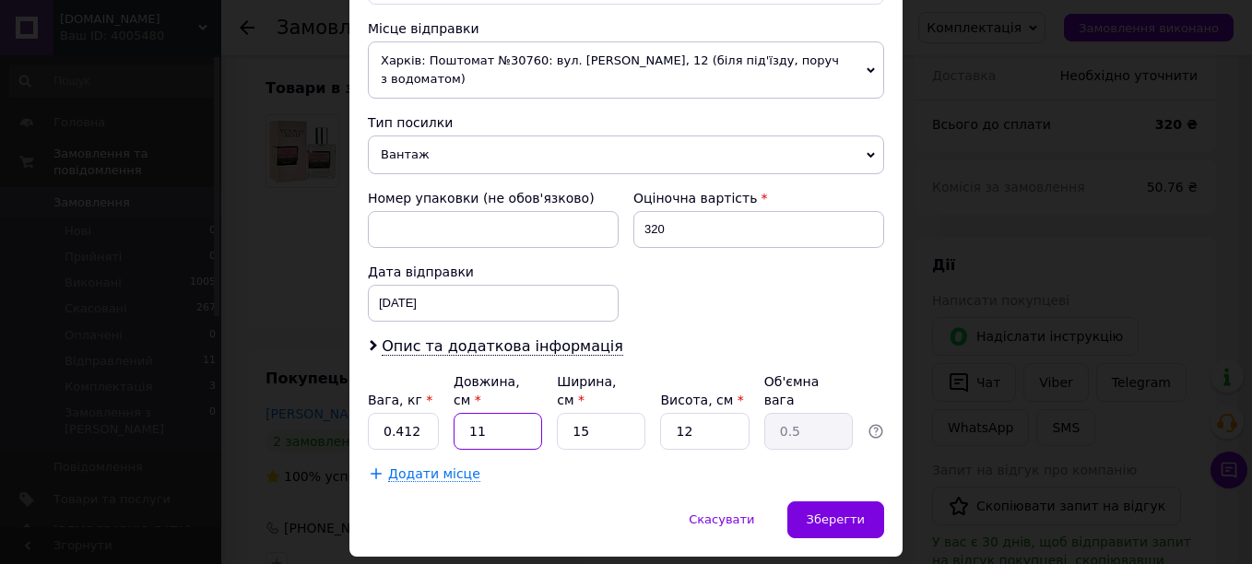
type input "0.1"
type input "10"
type input "0.45"
type input "10"
click at [609, 413] on input "15" at bounding box center [601, 431] width 88 height 37
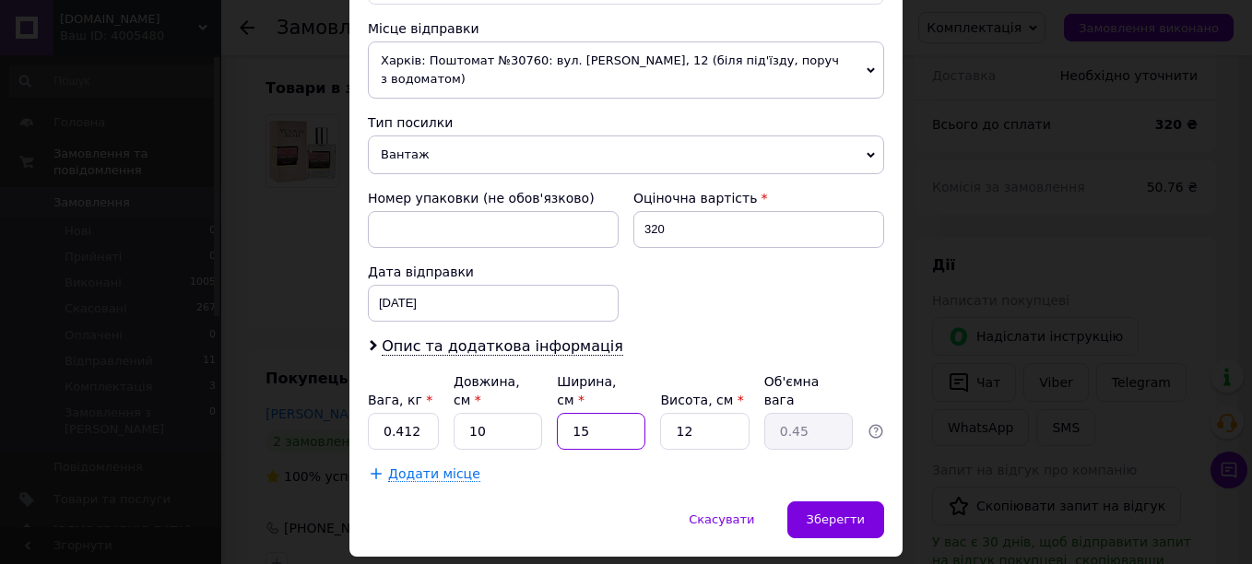
click at [609, 413] on input "15" at bounding box center [601, 431] width 88 height 37
type input "1"
type input "0.1"
type input "11"
type input "0.33"
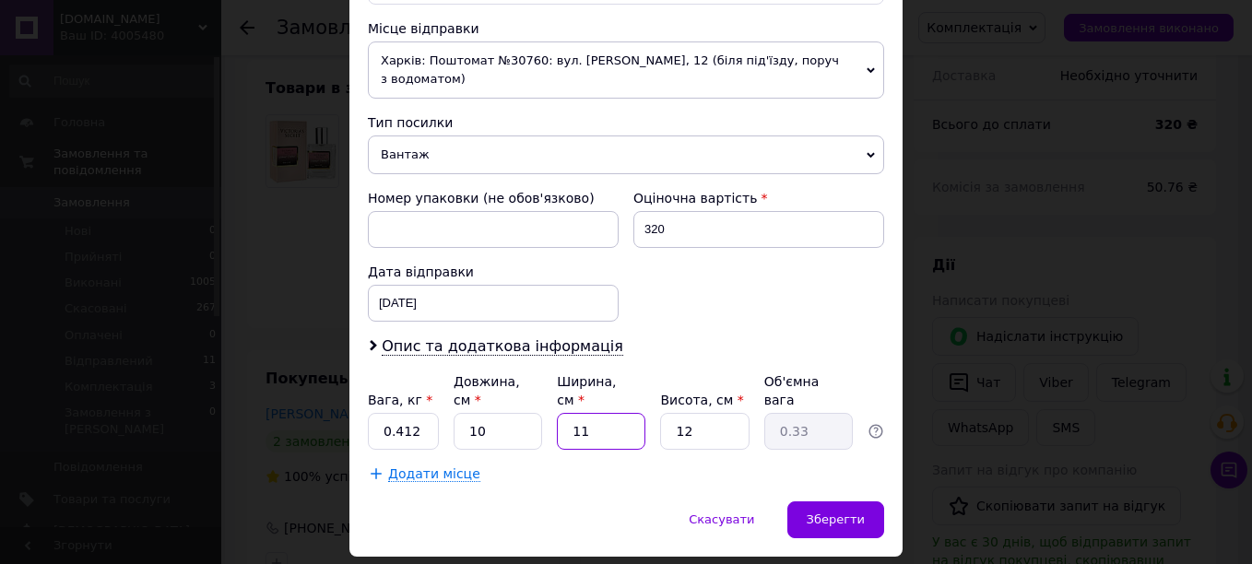
type input "11"
click at [708, 413] on input "12" at bounding box center [704, 431] width 88 height 37
type input "8"
type input "0.22"
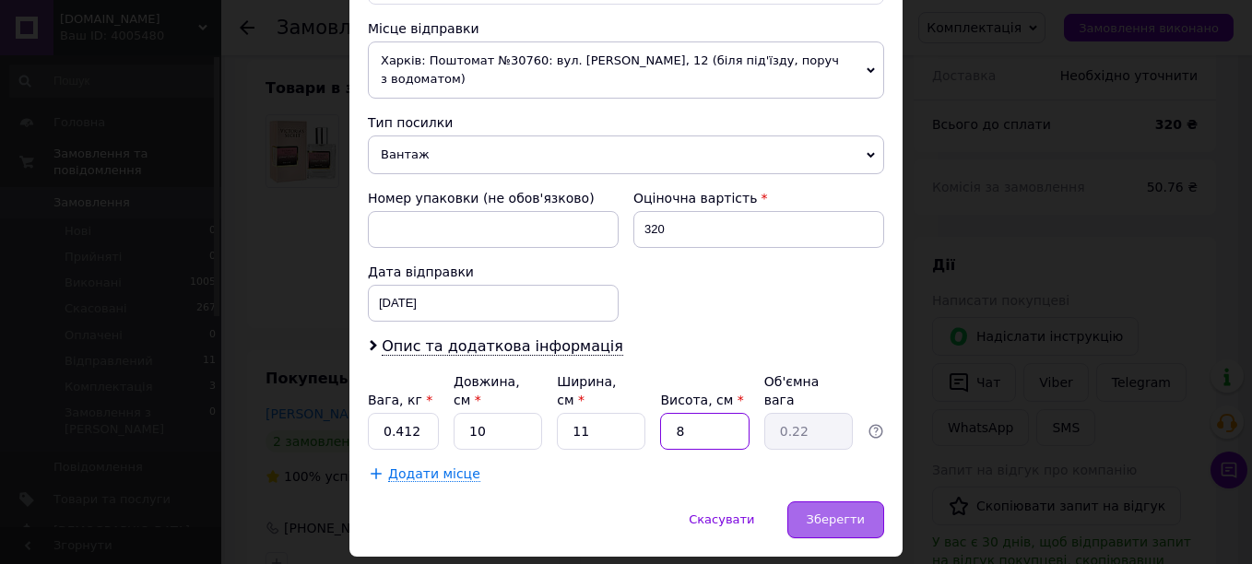
type input "8"
click at [843, 513] on span "Зберегти" at bounding box center [836, 520] width 58 height 14
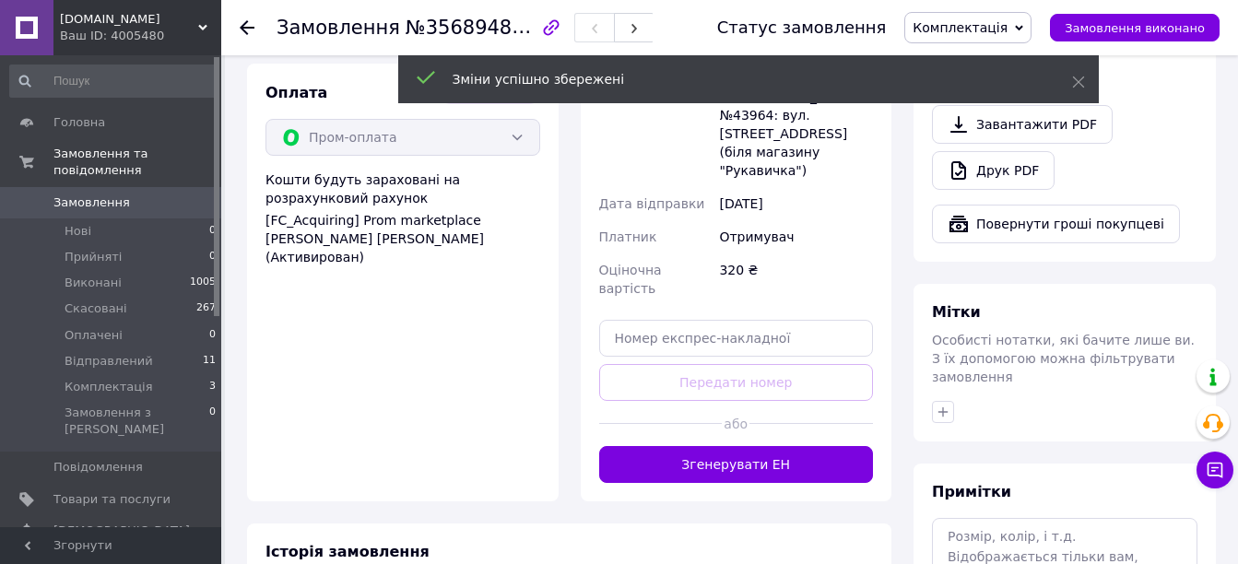
scroll to position [1386, 0]
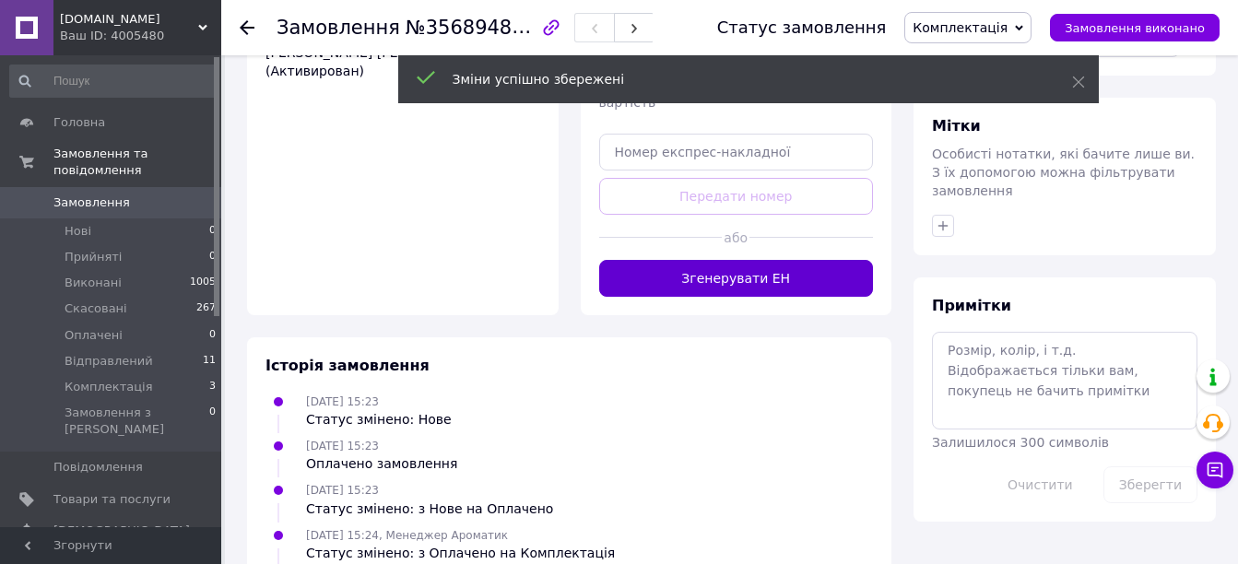
click at [734, 260] on button "Згенерувати ЕН" at bounding box center [736, 278] width 275 height 37
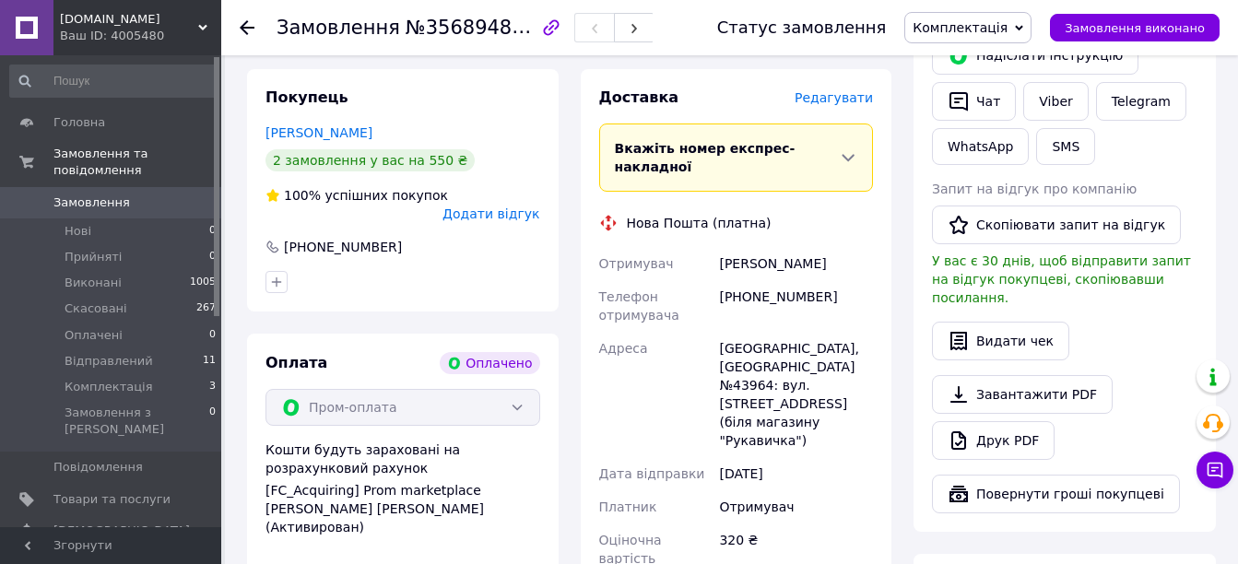
scroll to position [895, 0]
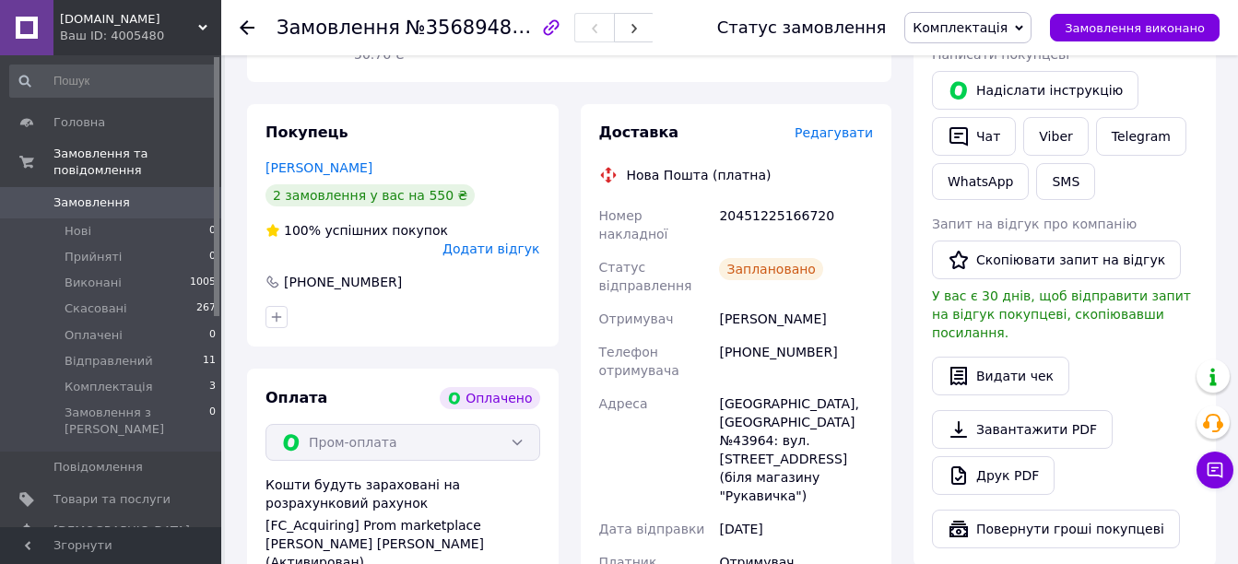
click at [242, 33] on icon at bounding box center [247, 27] width 15 height 15
